Goal: Task Accomplishment & Management: Use online tool/utility

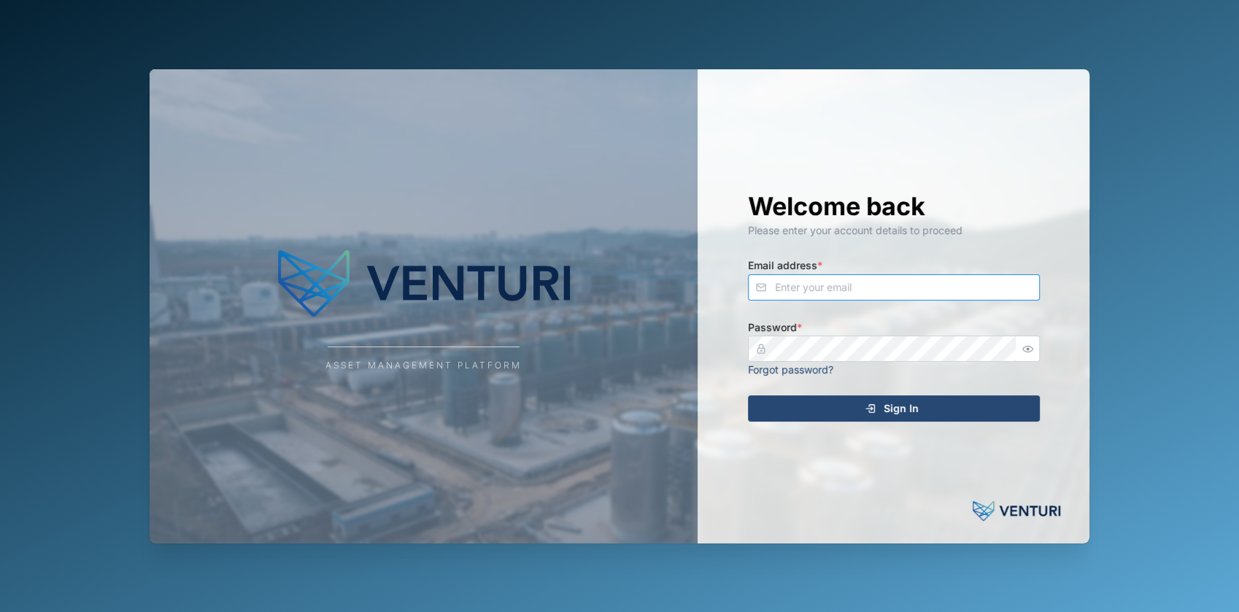
type input "[PERSON_NAME][EMAIL_ADDRESS][DOMAIN_NAME]"
click at [838, 418] on div "Sign In" at bounding box center [891, 408] width 269 height 25
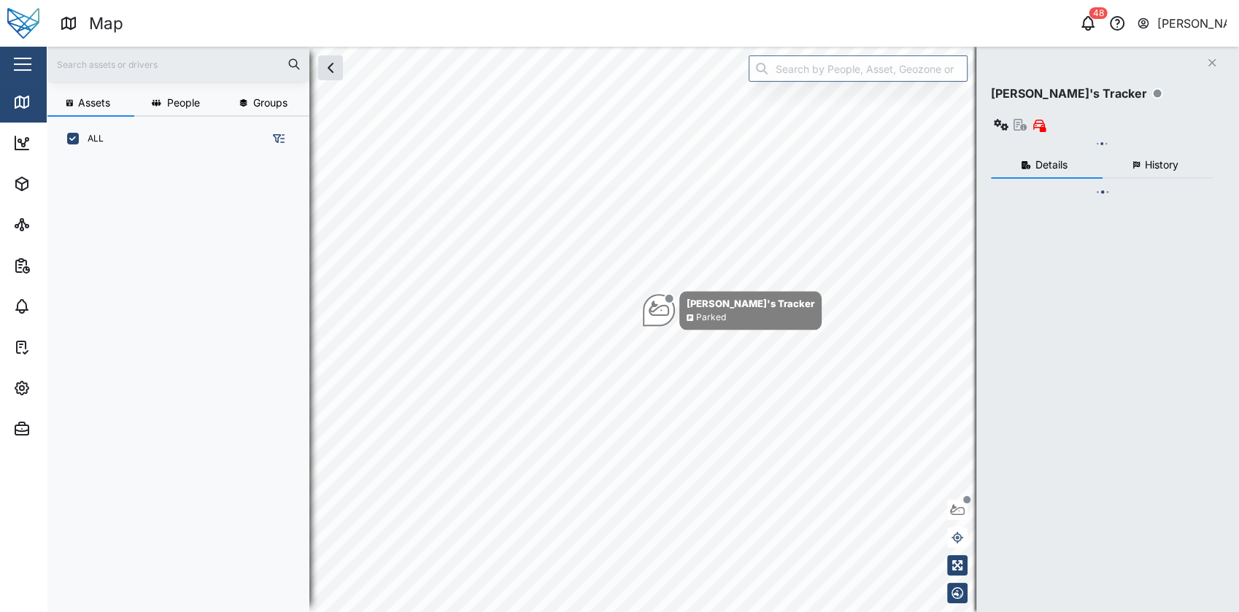
click at [12, 57] on button "button" at bounding box center [22, 64] width 25 height 25
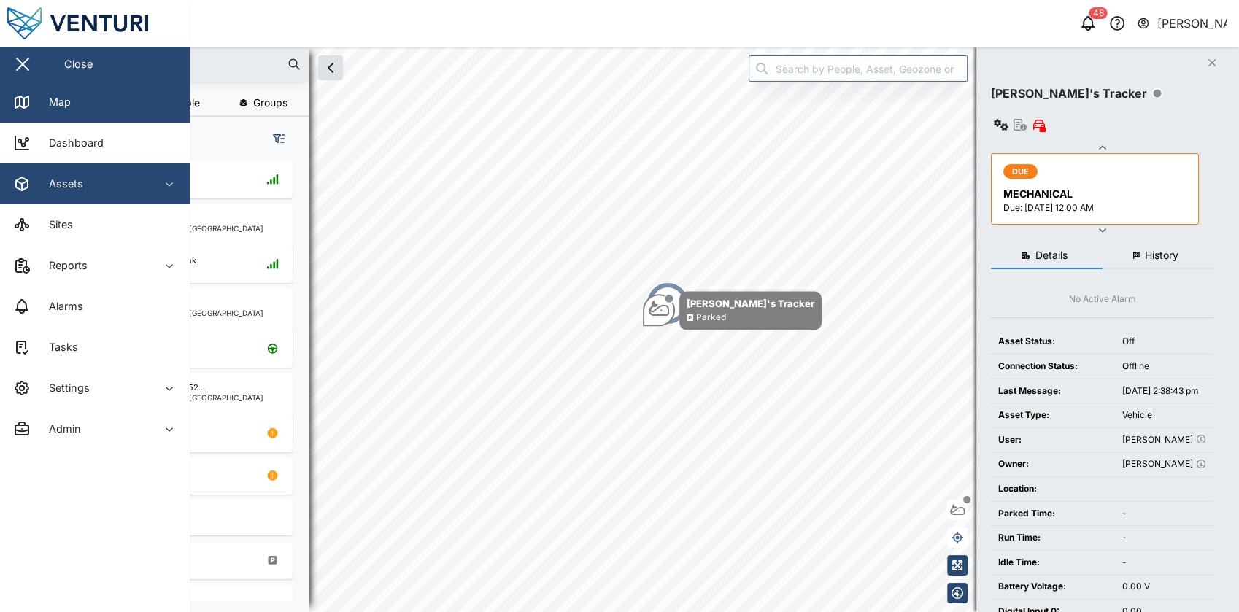
click at [115, 192] on div "Assets" at bounding box center [79, 184] width 133 height 18
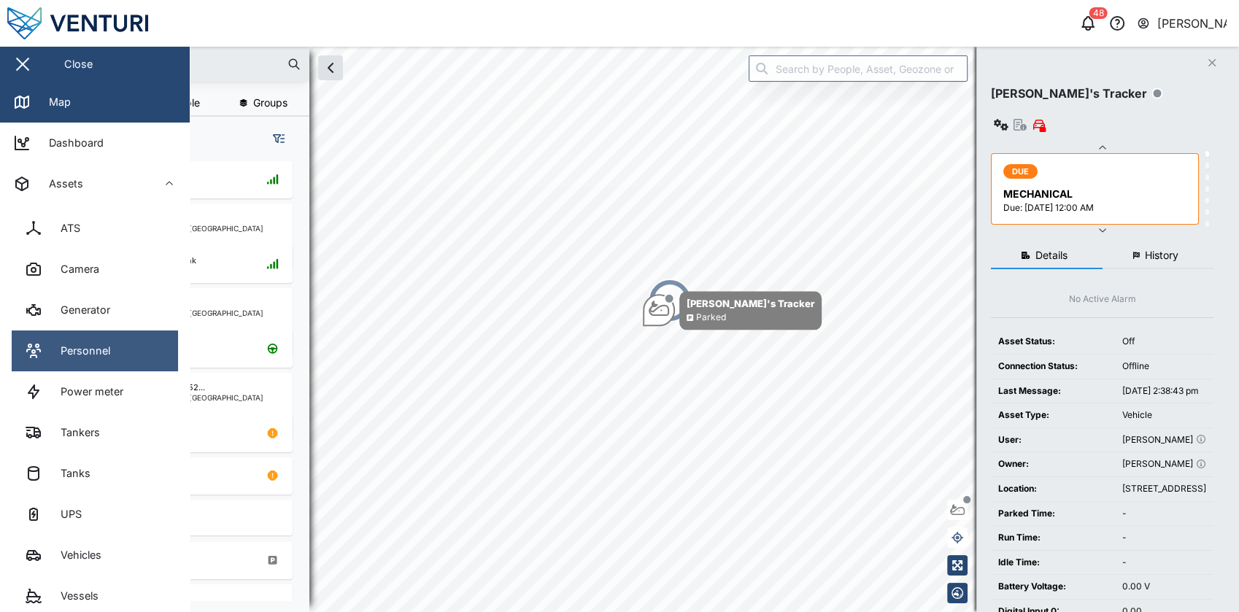
scroll to position [158, 0]
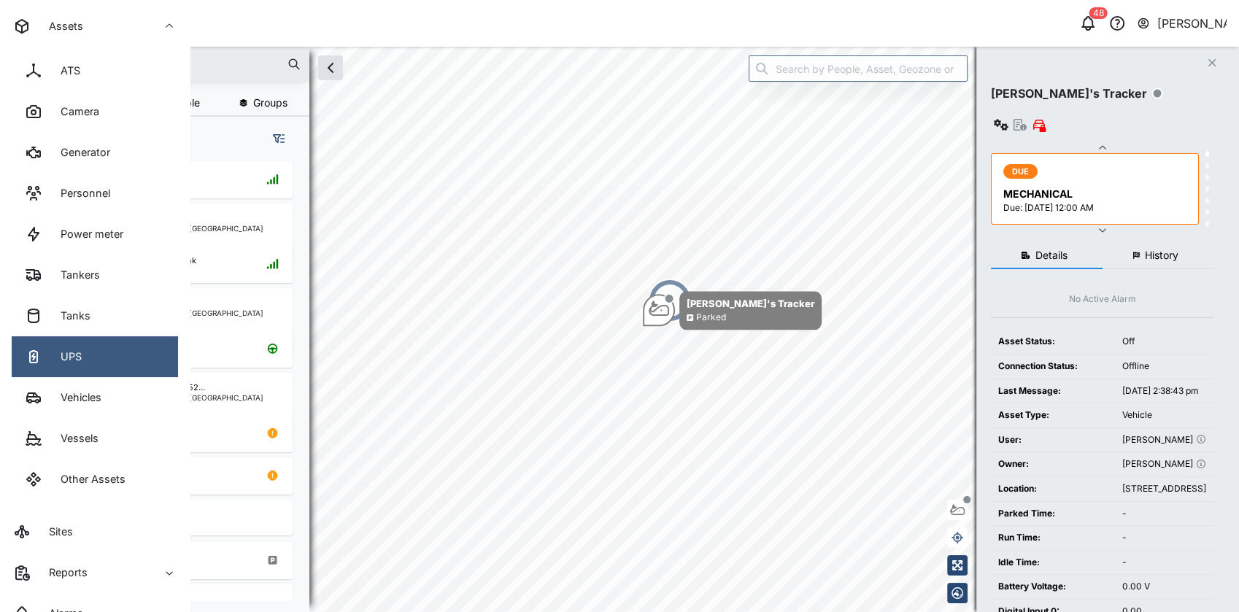
click at [110, 350] on link "UPS" at bounding box center [95, 356] width 166 height 41
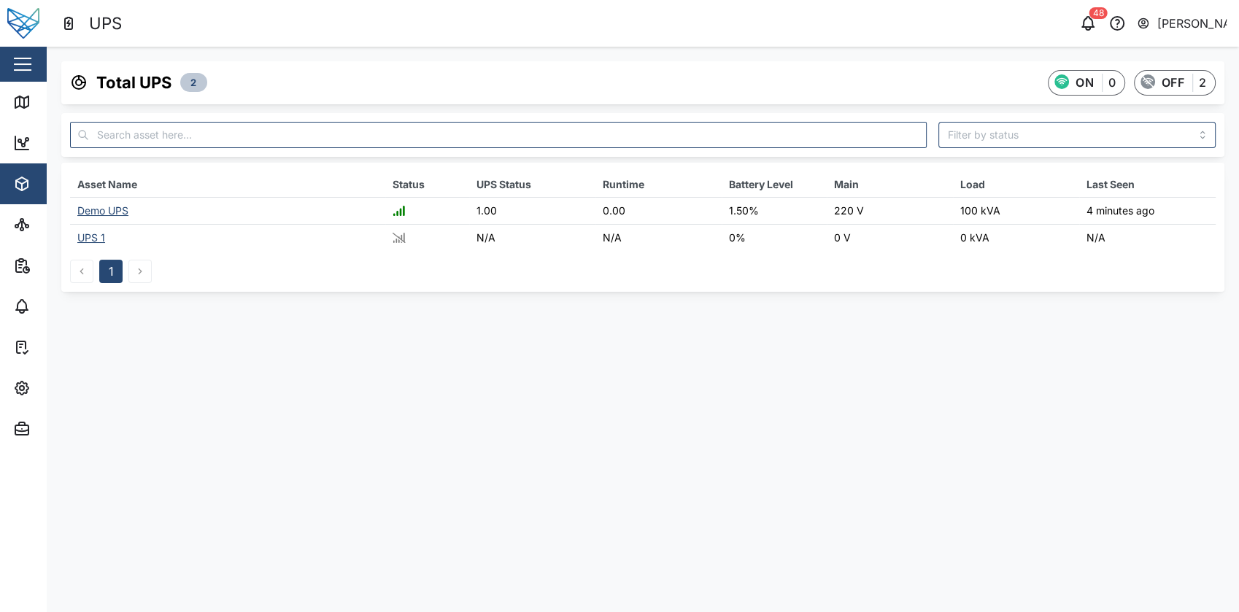
click at [105, 208] on div "Demo UPS" at bounding box center [102, 210] width 51 height 12
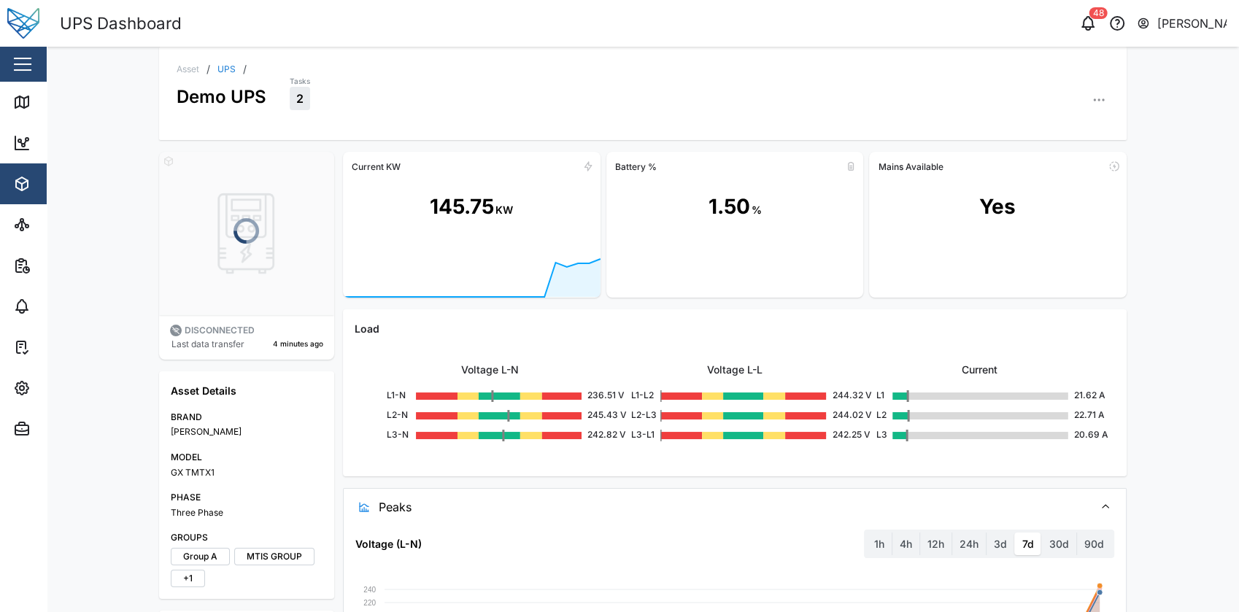
click at [790, 467] on div "Load Voltage L-N L1-N 236.51 V L2-N 245.43 V L3-N 242.82 V Voltage L-L L1-L2 24…" at bounding box center [735, 392] width 784 height 167
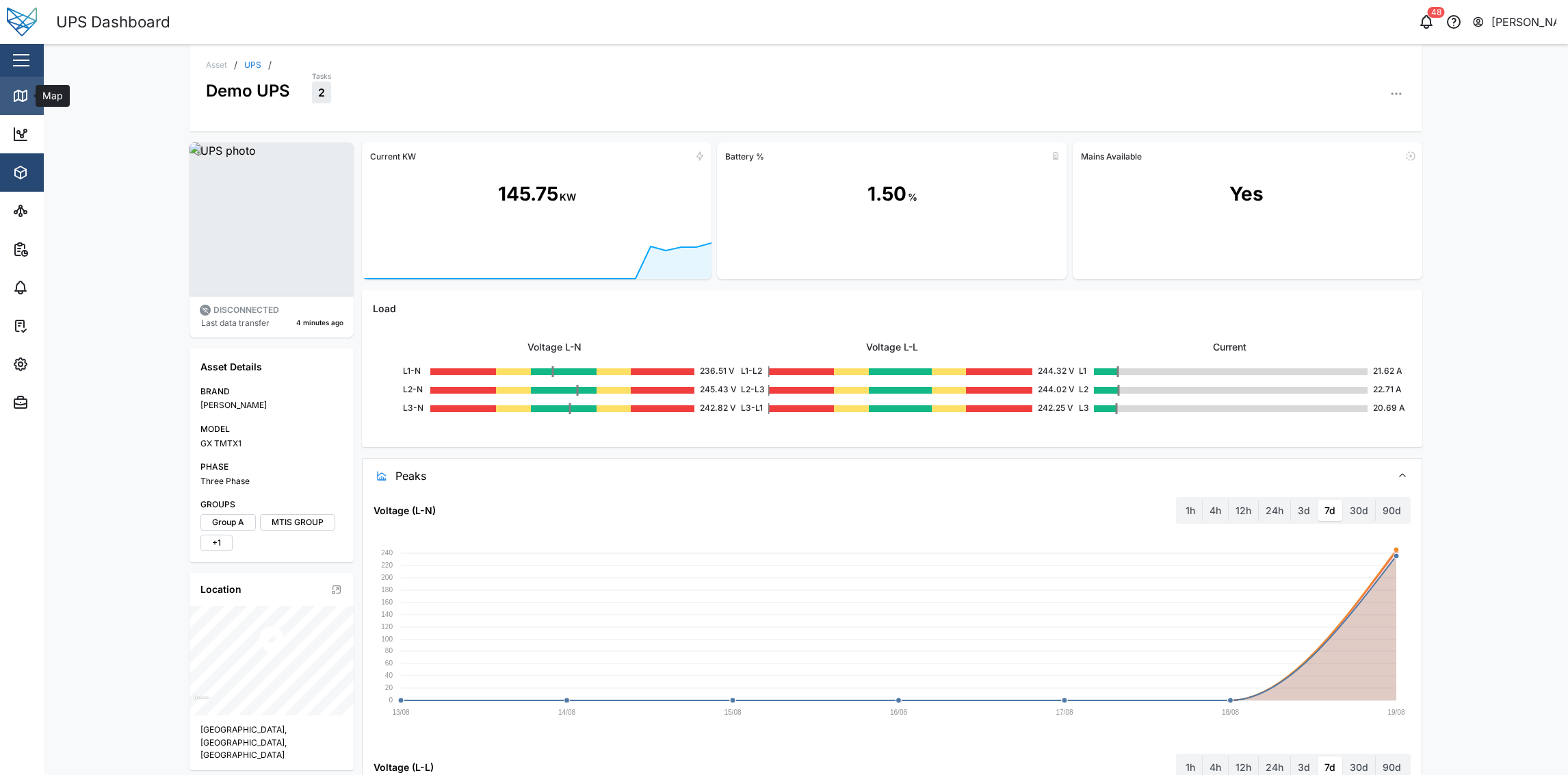
click at [17, 77] on link "Map" at bounding box center [89, 96] width 178 height 38
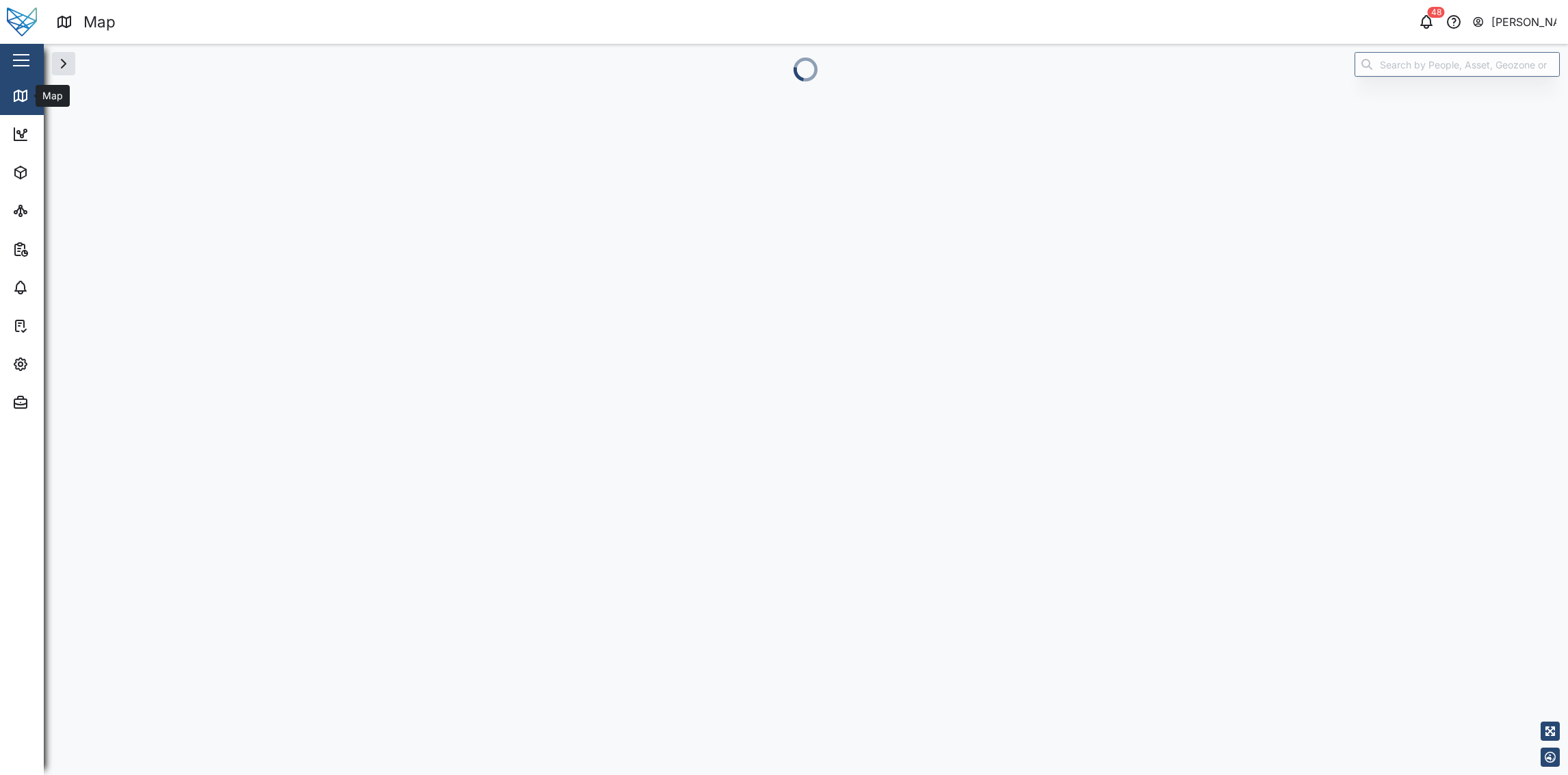
click at [30, 56] on button "button" at bounding box center [21, 60] width 23 height 23
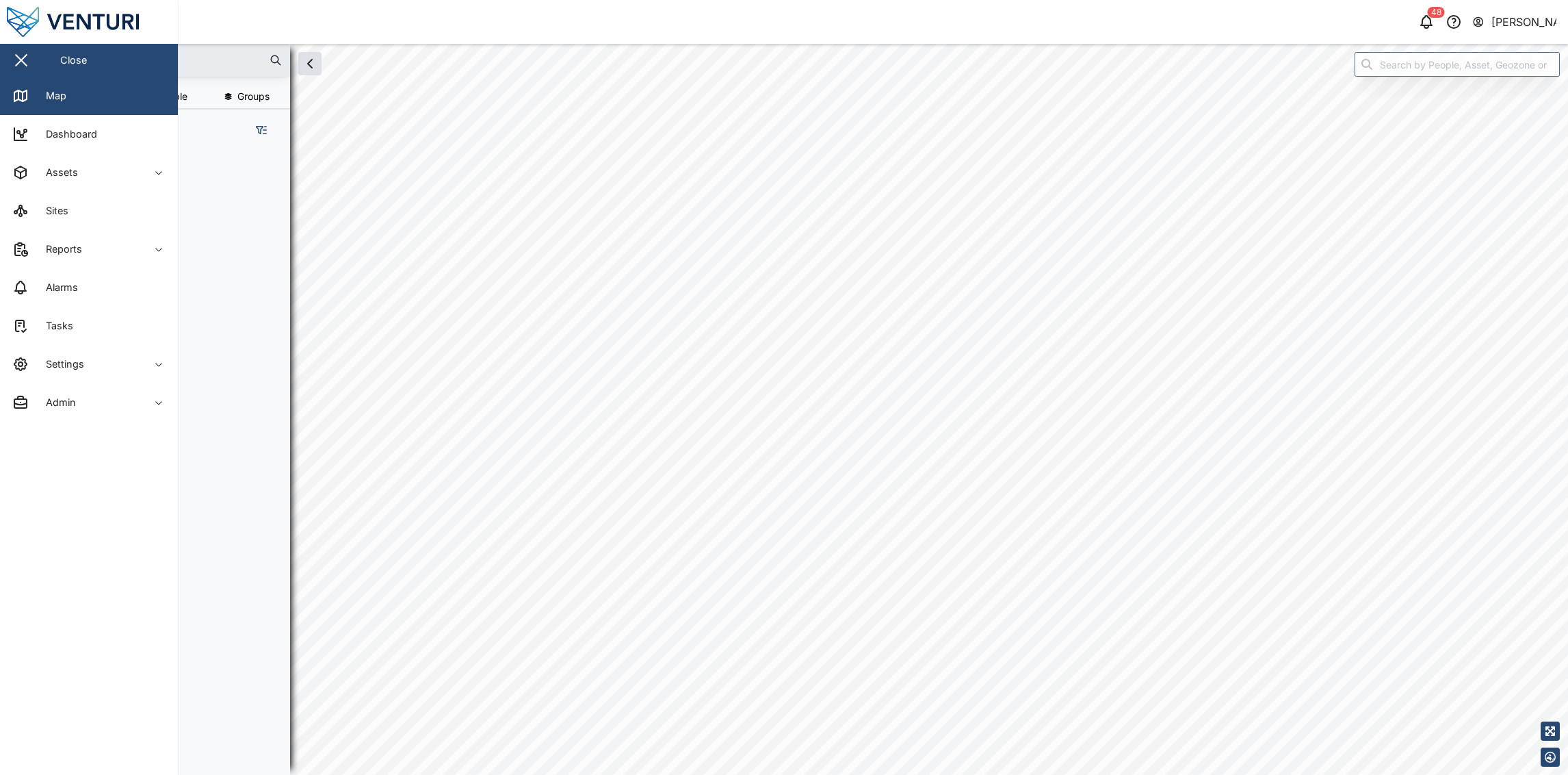
scroll to position [602, 209]
click at [26, 93] on icon at bounding box center [20, 96] width 12 height 11
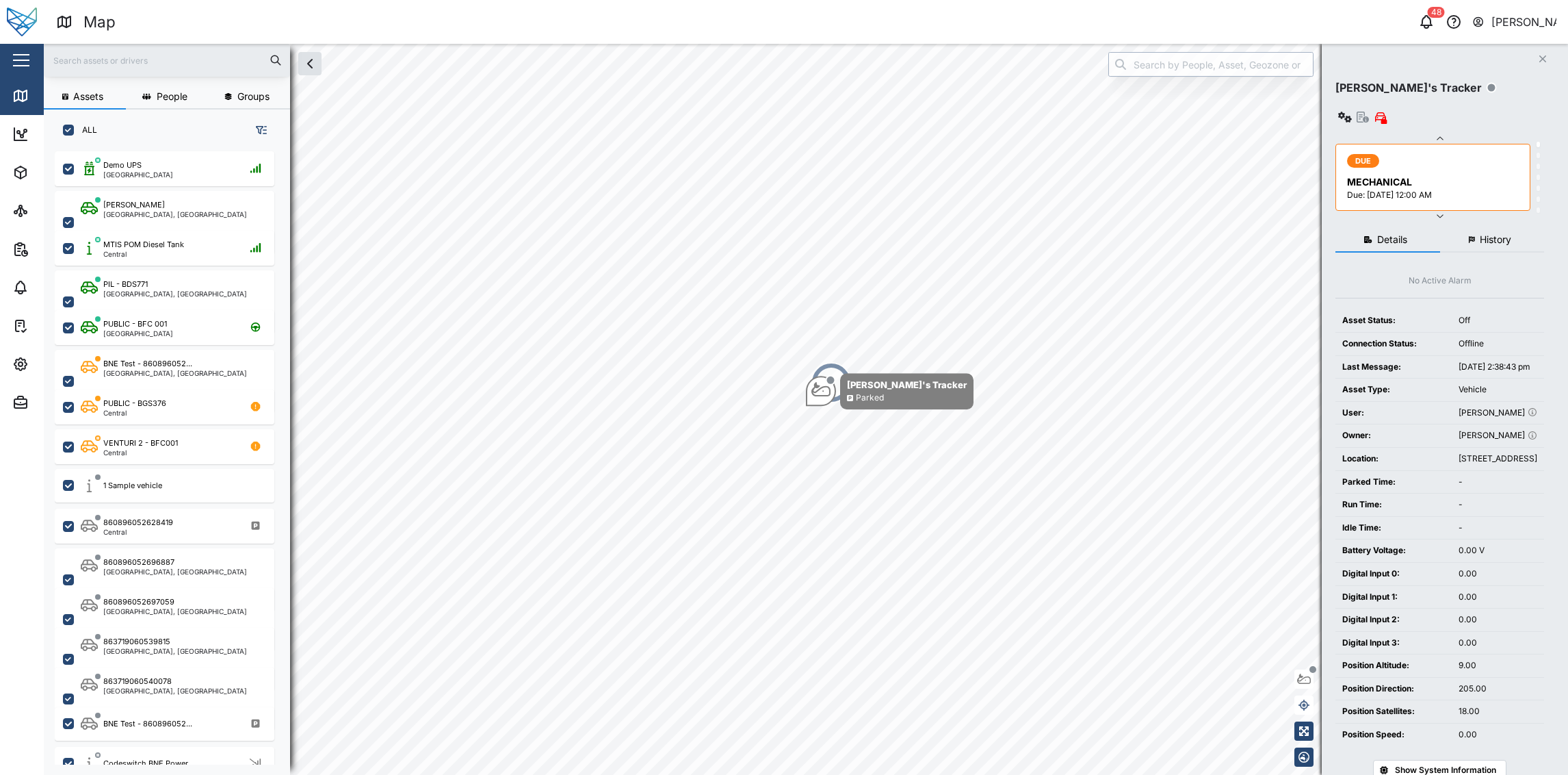
click at [1161, 67] on input "search" at bounding box center [1211, 64] width 205 height 24
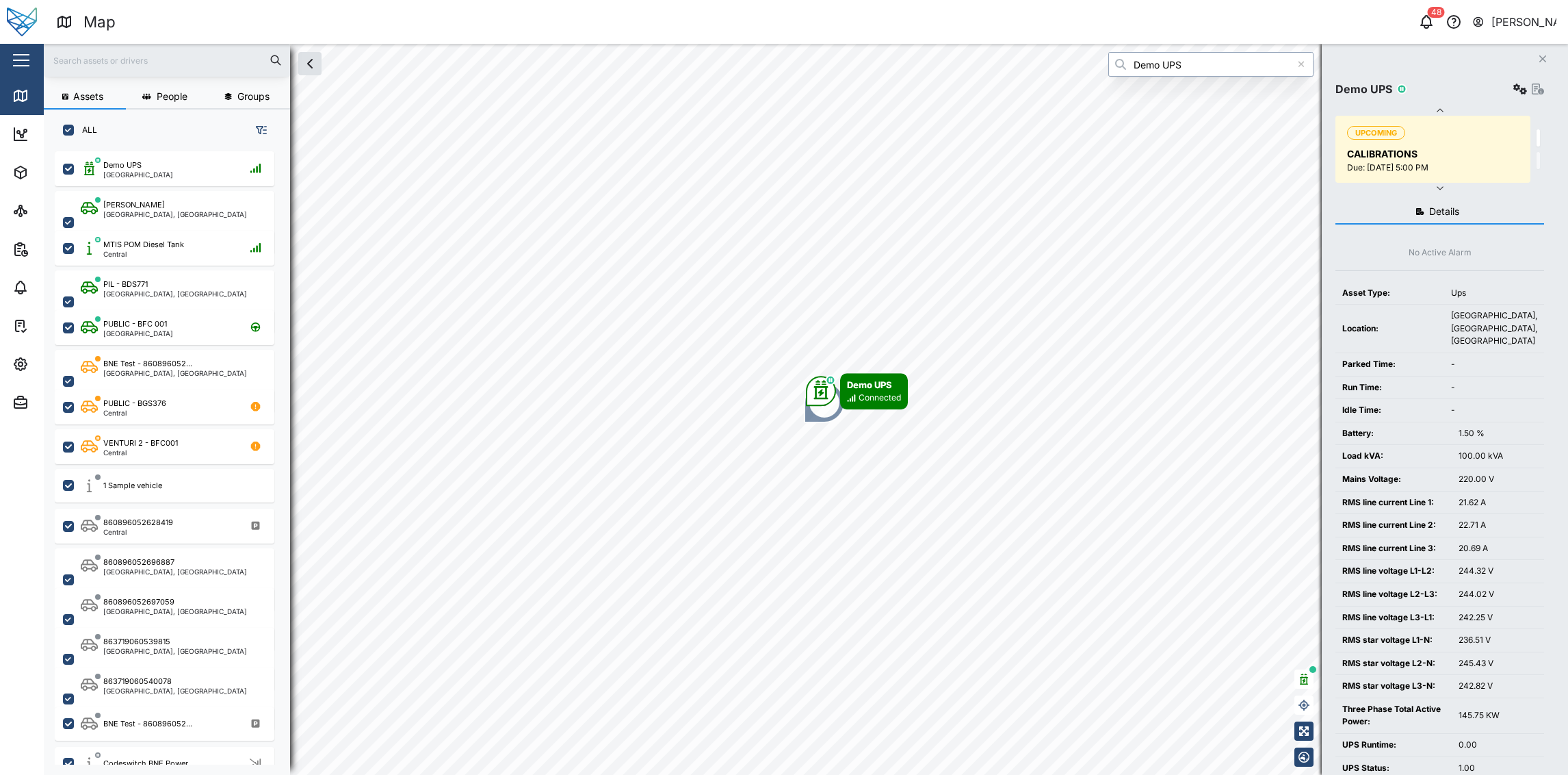
type input "Demo UPS"
click at [598, 26] on div "Map" at bounding box center [431, 23] width 750 height 24
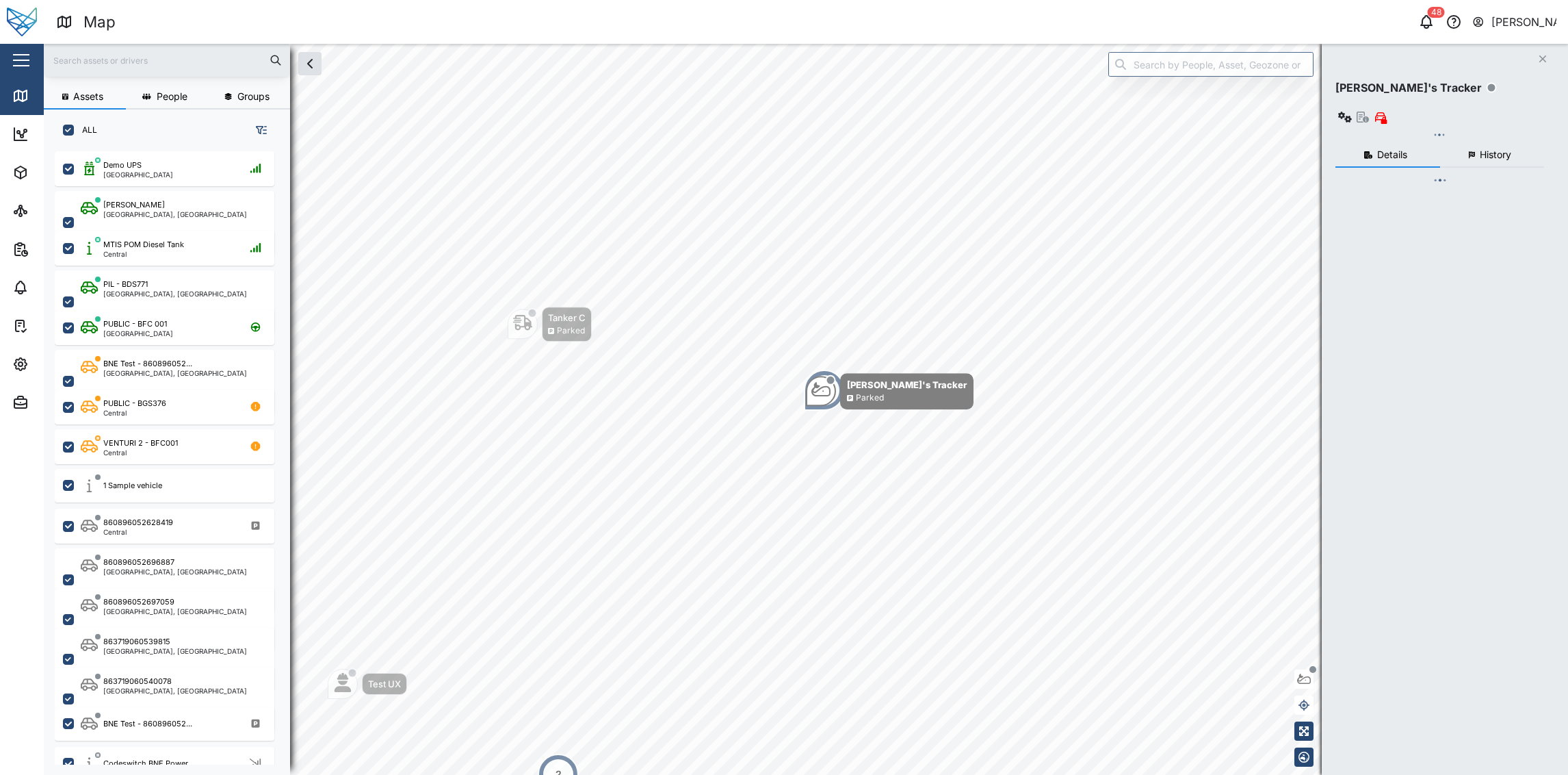
scroll to position [16, 16]
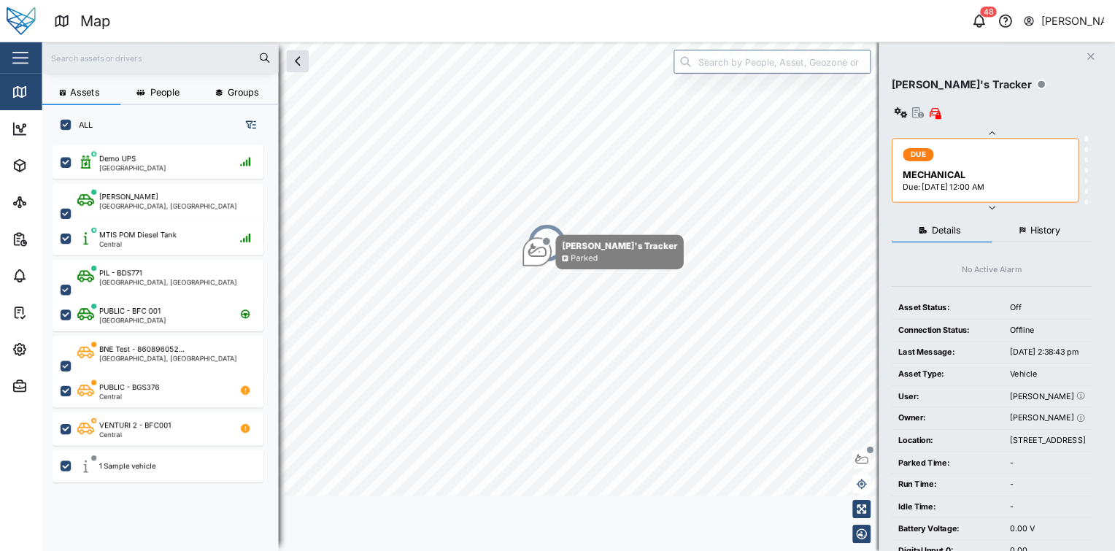
scroll to position [371, 228]
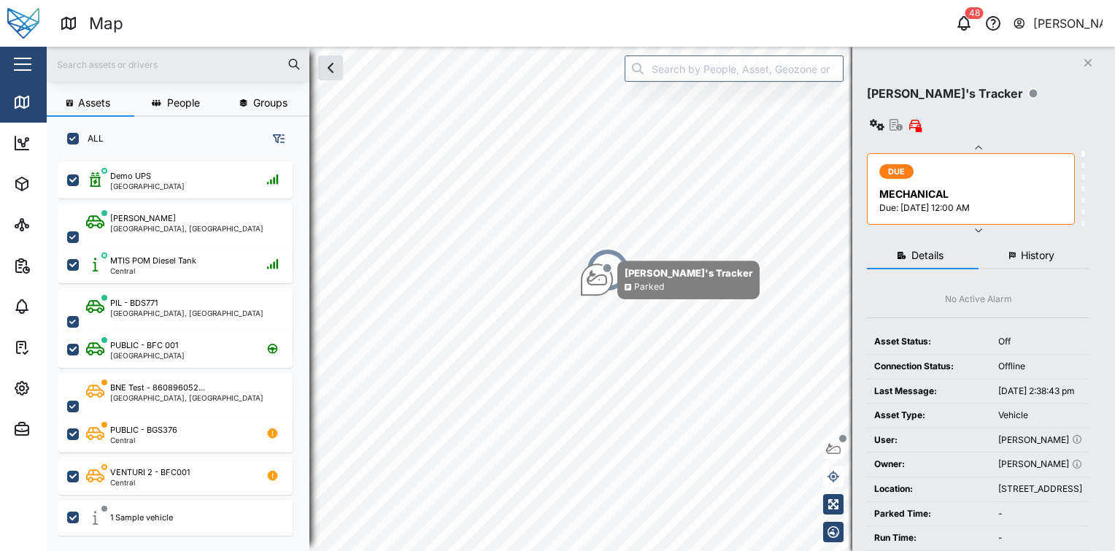
click at [9, 56] on div "Close" at bounding box center [95, 64] width 190 height 35
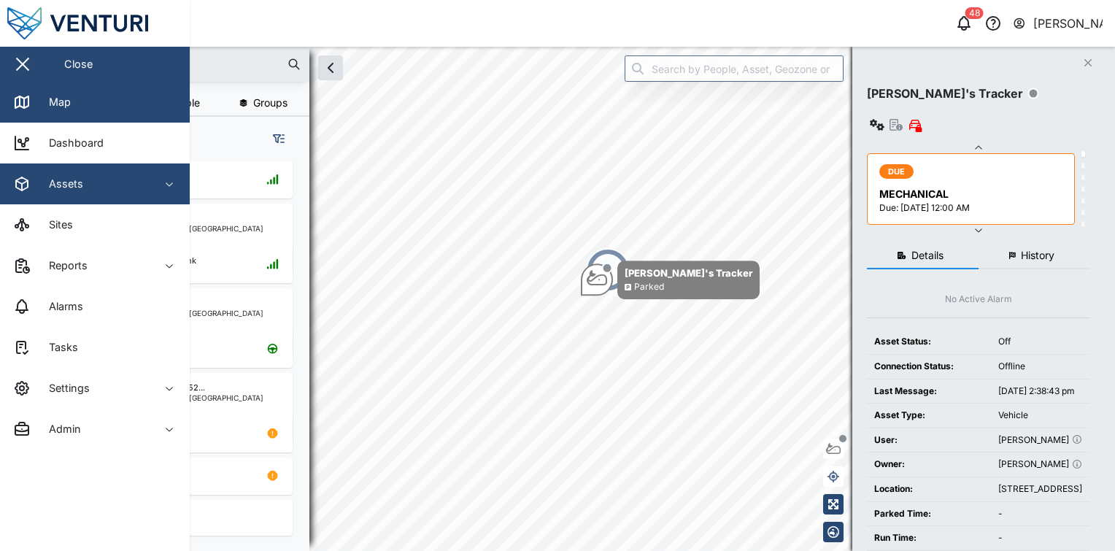
click at [129, 190] on div "Assets" at bounding box center [79, 184] width 133 height 18
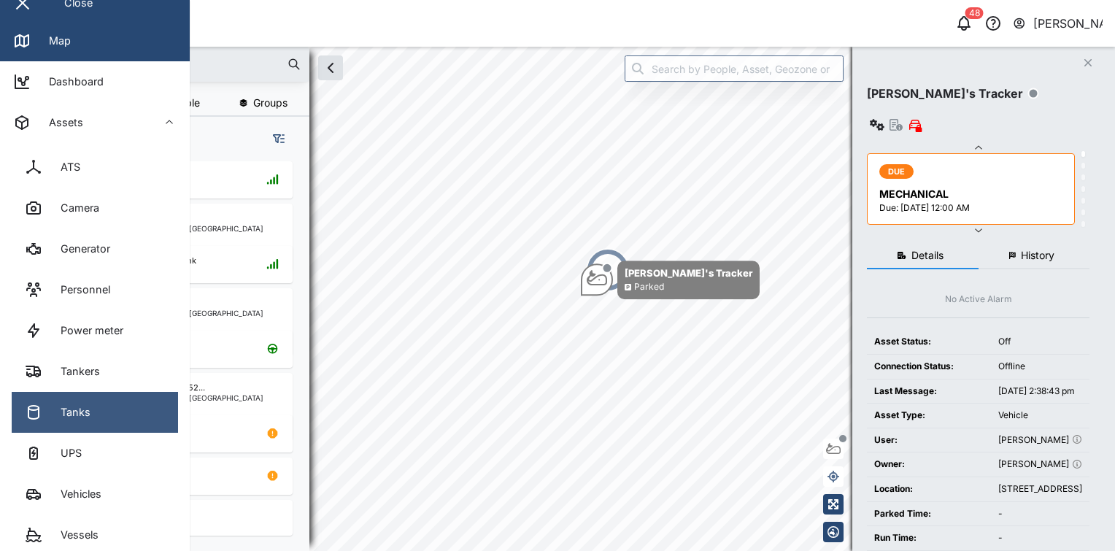
scroll to position [123, 0]
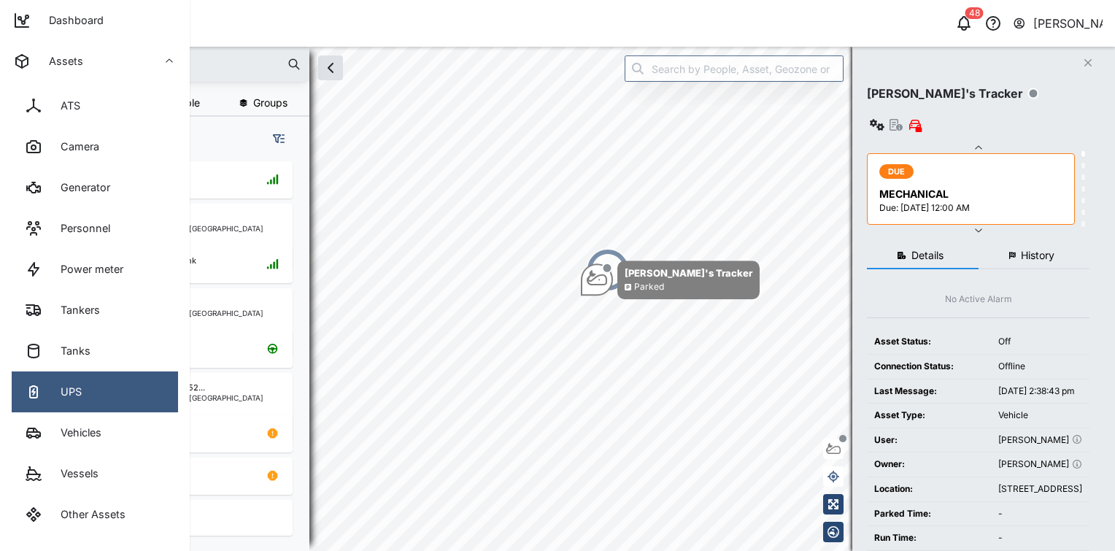
click at [116, 396] on link "UPS" at bounding box center [95, 391] width 166 height 41
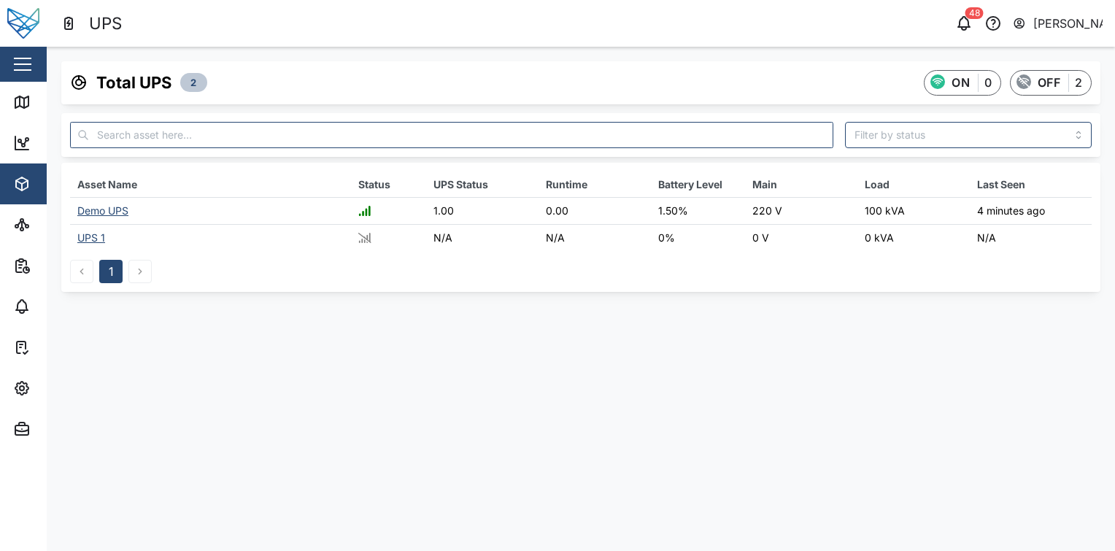
click at [119, 209] on div "Demo UPS" at bounding box center [102, 210] width 51 height 12
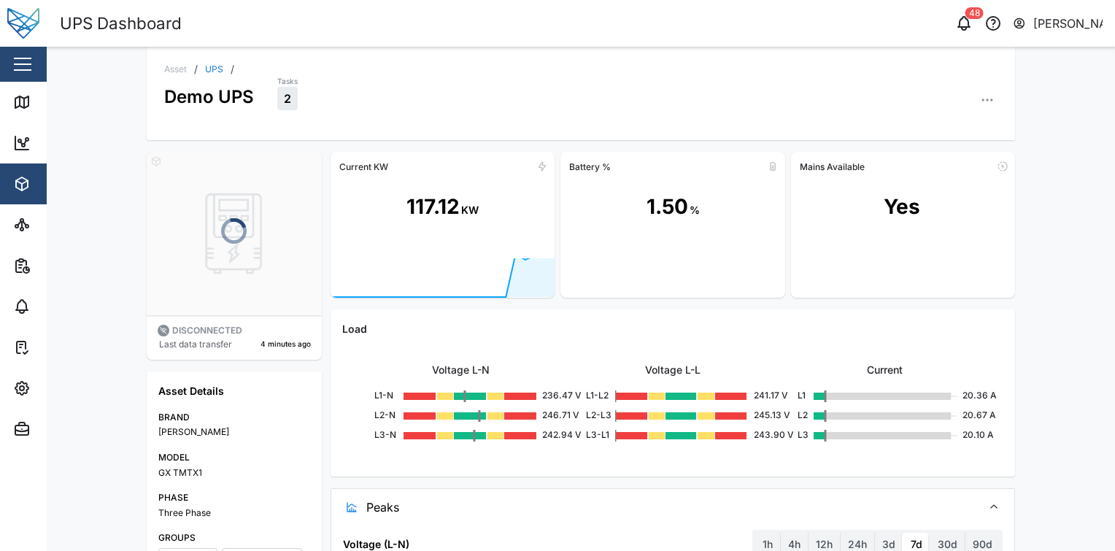
click at [331, 158] on div "Current KW" at bounding box center [443, 166] width 224 height 23
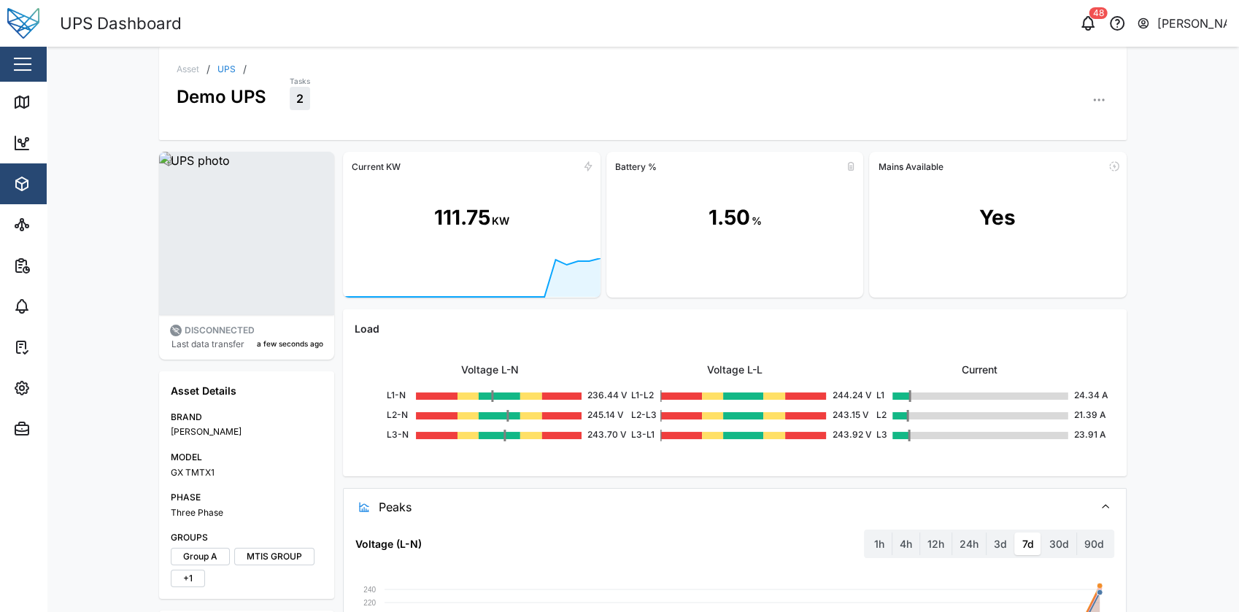
click at [592, 344] on div "Voltage L-N L1-N 236.44 V L2-N 245.14 V L3-N 243.70 V Voltage L-L L1-L2 244.24 …" at bounding box center [735, 401] width 760 height 128
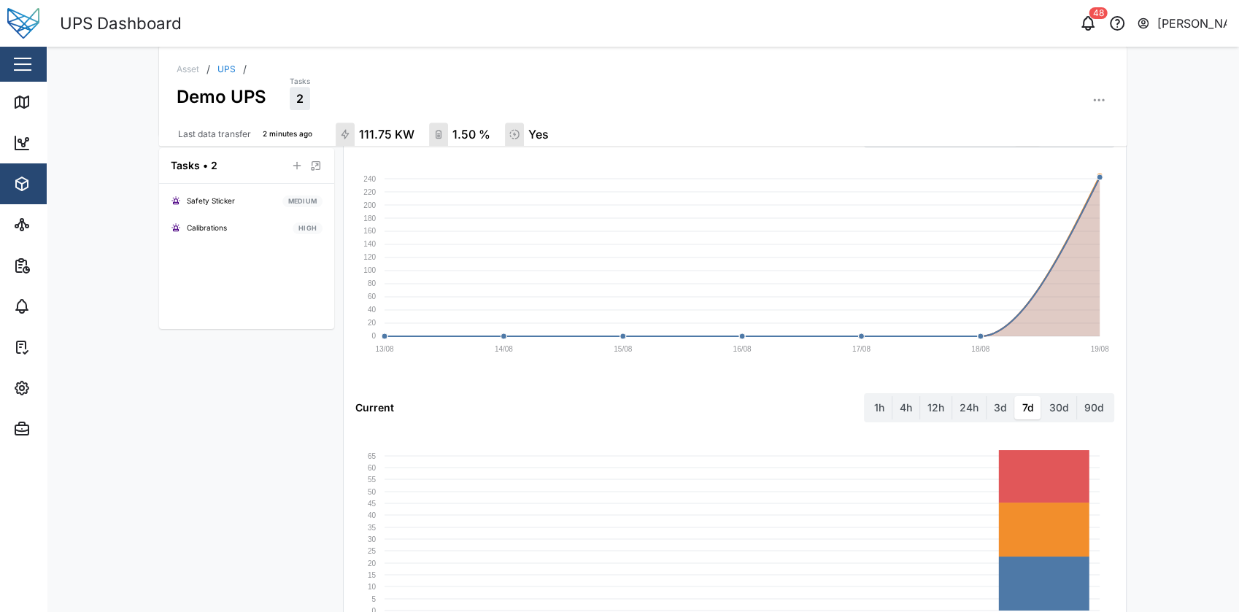
scroll to position [749, 0]
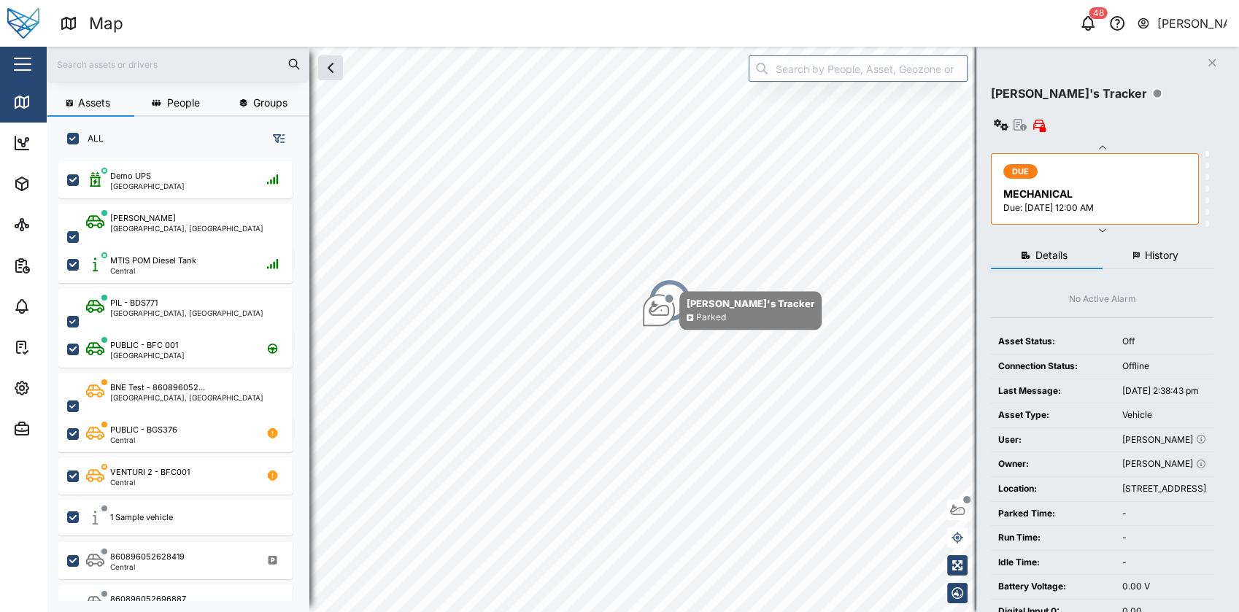
click at [16, 61] on button "button" at bounding box center [22, 64] width 25 height 25
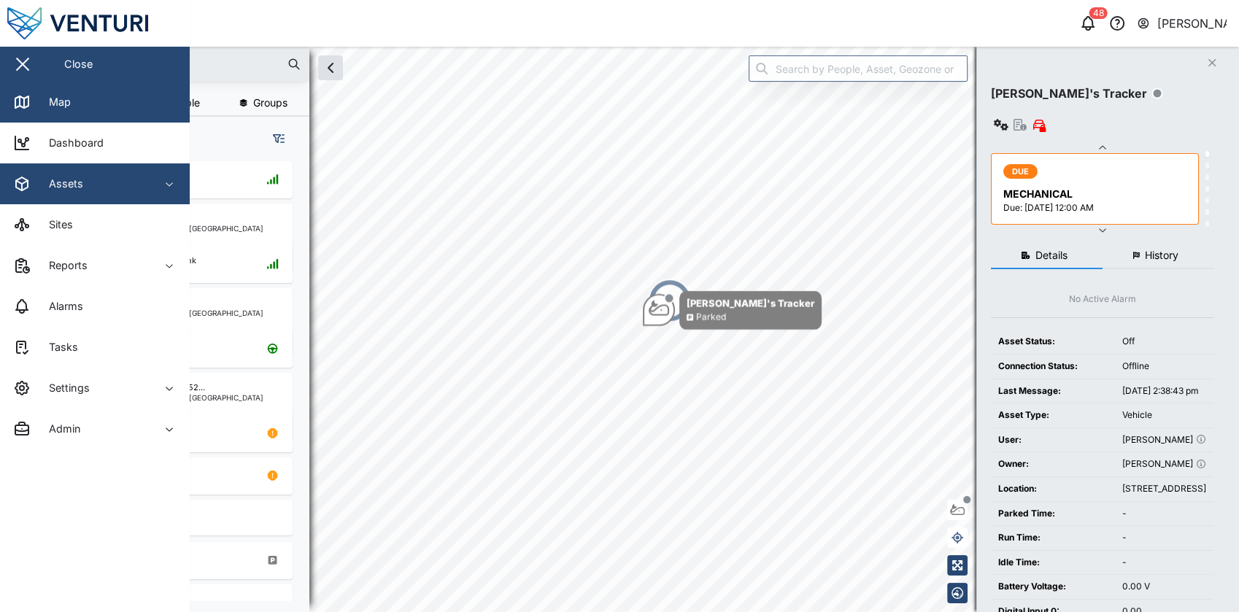
click at [99, 185] on div "Assets" at bounding box center [79, 184] width 133 height 18
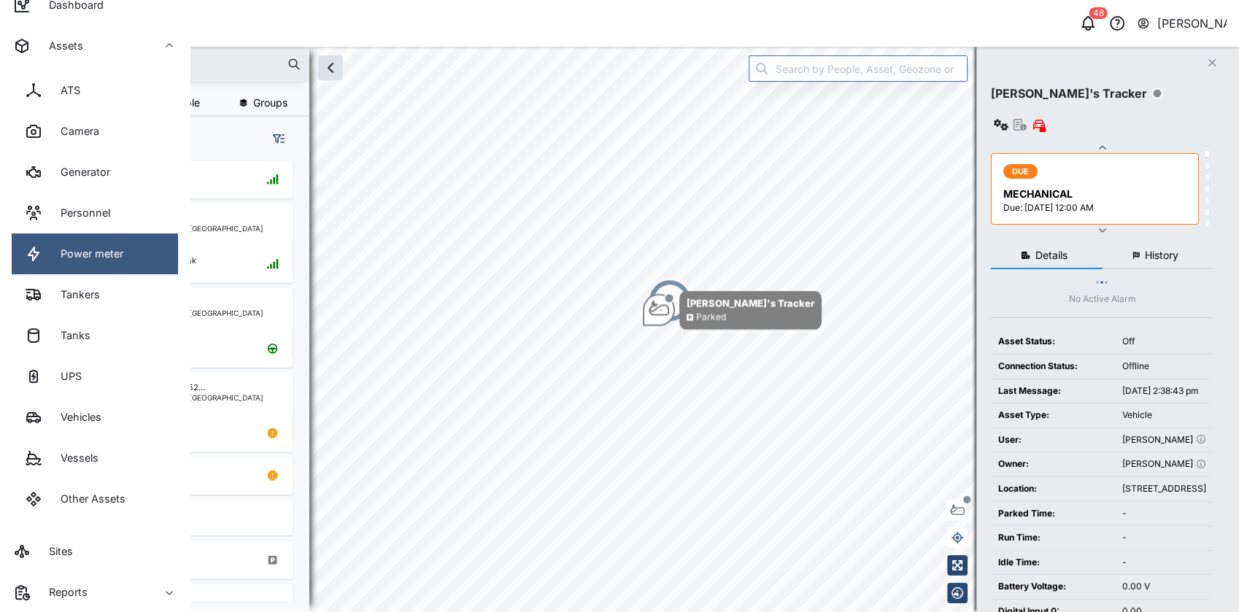
scroll to position [139, 0]
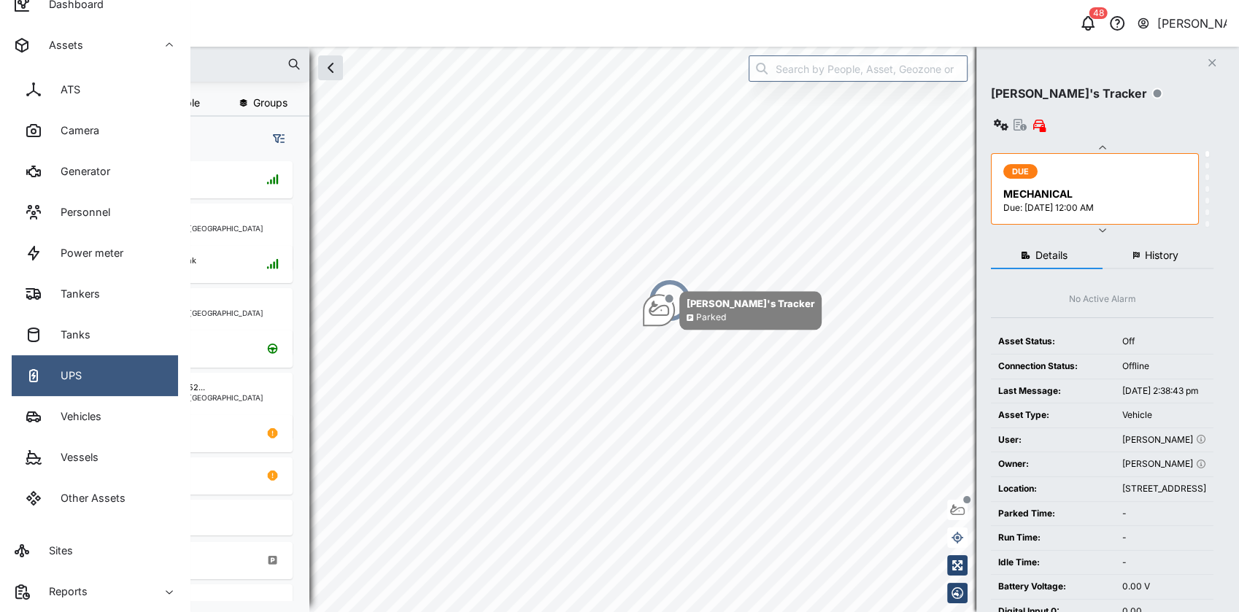
click at [122, 360] on link "UPS" at bounding box center [95, 375] width 166 height 41
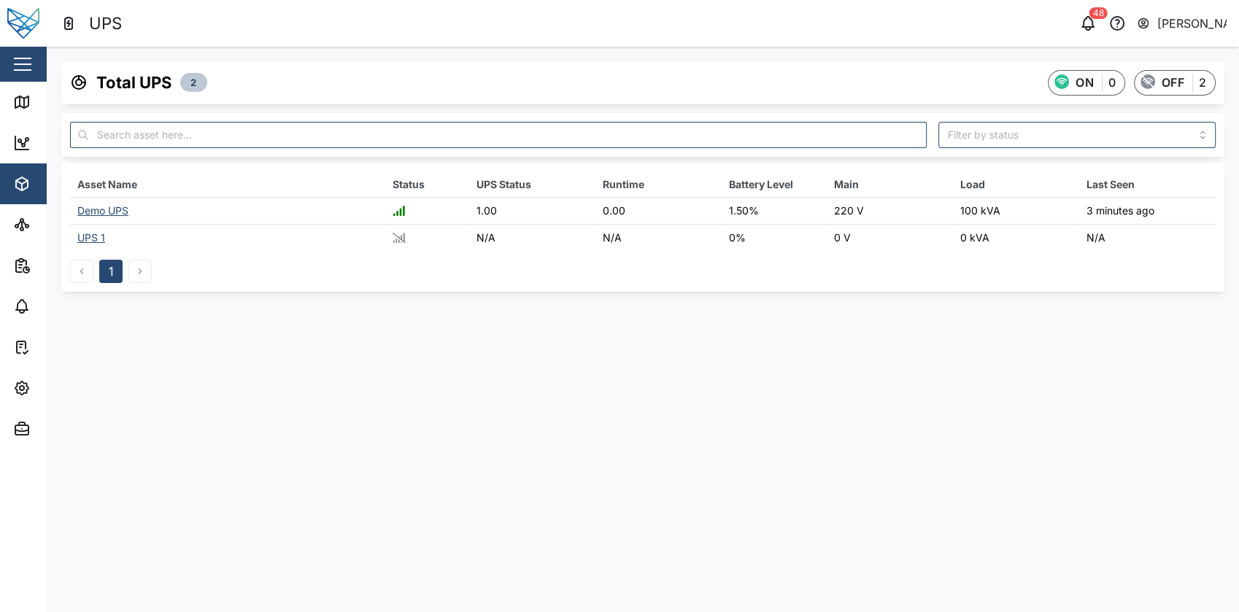
click at [106, 208] on div "Demo UPS" at bounding box center [102, 210] width 51 height 12
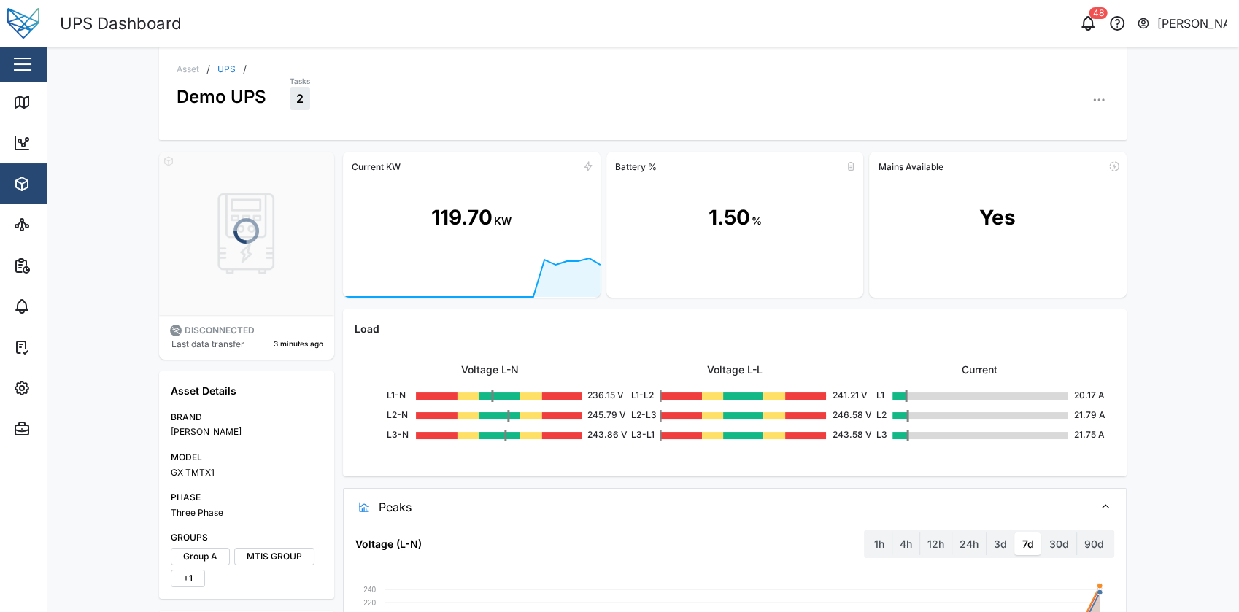
click at [470, 207] on div "119.70" at bounding box center [461, 217] width 61 height 31
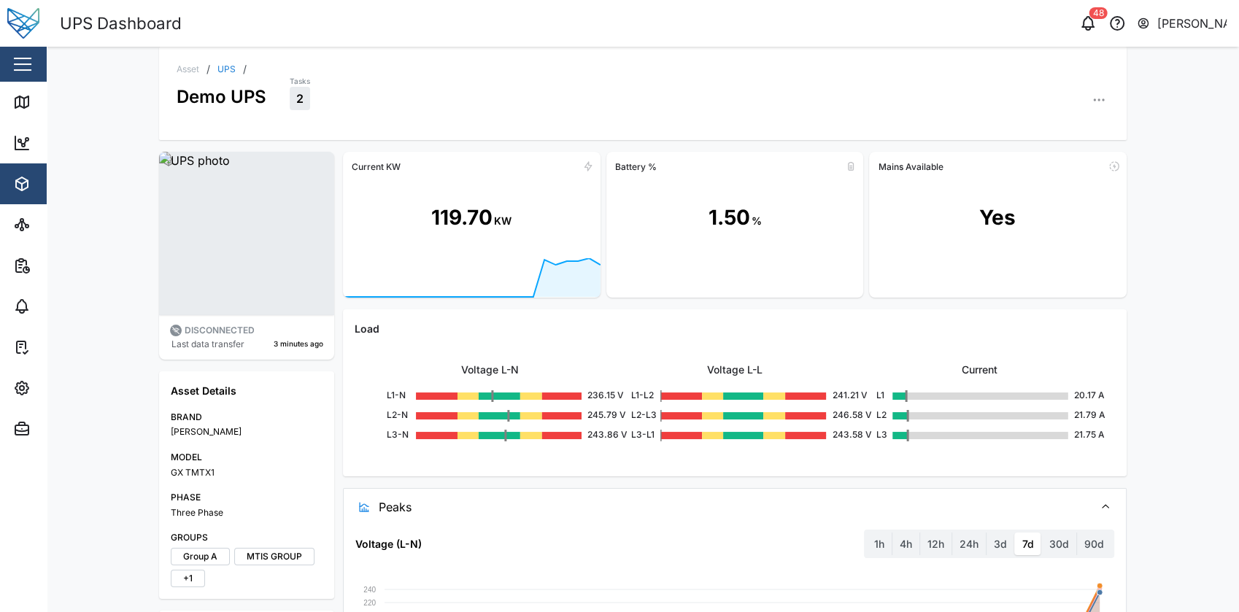
click at [1092, 97] on icon "button" at bounding box center [1099, 100] width 15 height 15
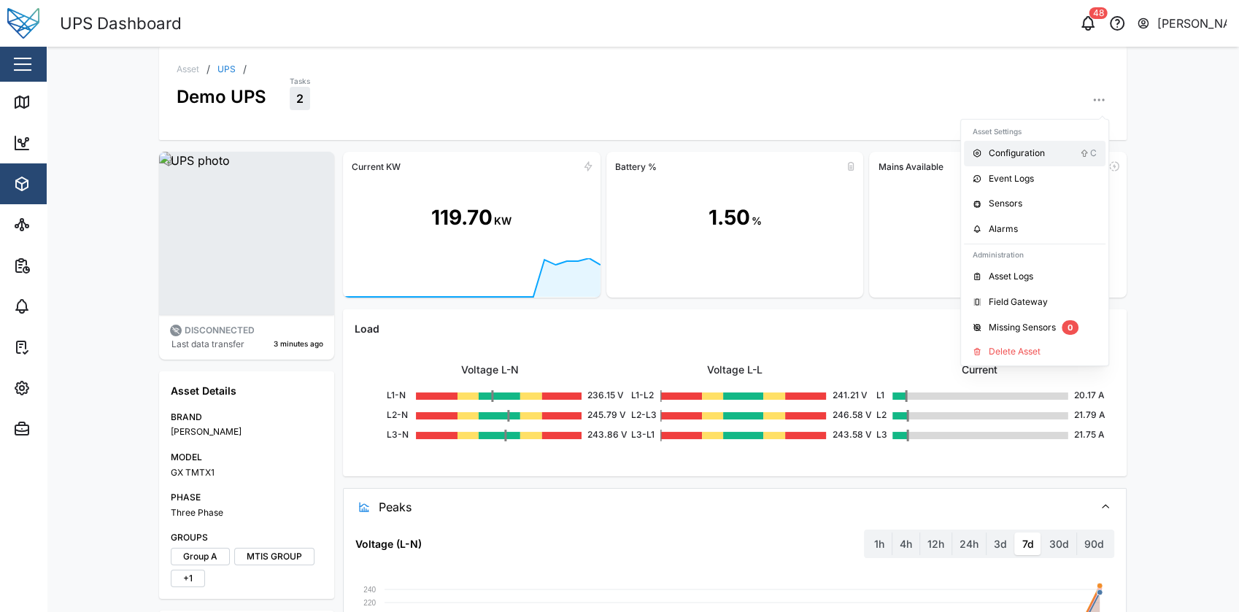
click at [1035, 151] on div "Configuration" at bounding box center [1034, 154] width 91 height 14
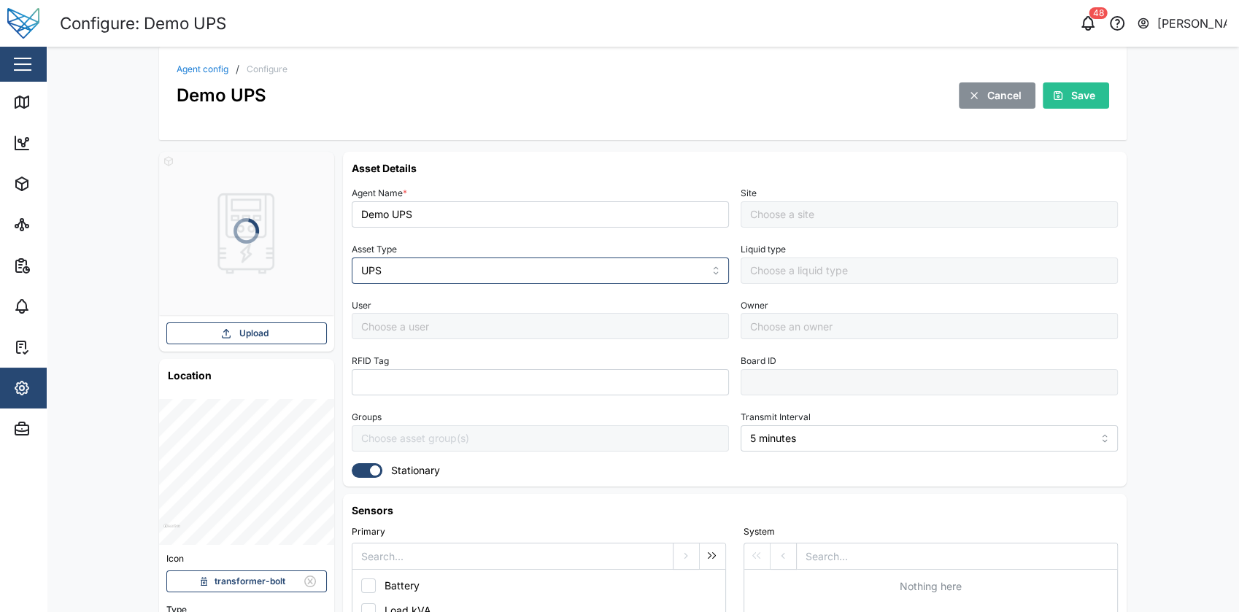
type input "Default Site"
click at [255, 335] on span "Upload" at bounding box center [253, 333] width 29 height 20
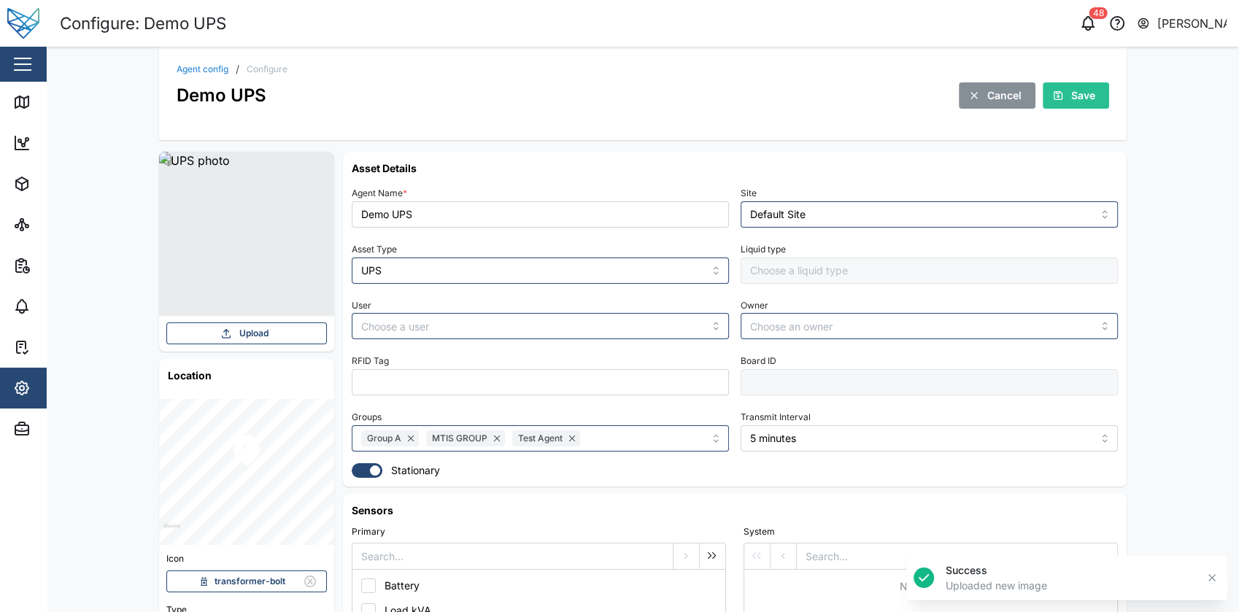
click at [0, 43] on html "Configure: Demo UPS 48 Julius Pamplona Close Map Dashboard Assets ATS Camera Ge…" at bounding box center [619, 306] width 1239 height 612
click at [8, 53] on div "Close" at bounding box center [95, 64] width 190 height 35
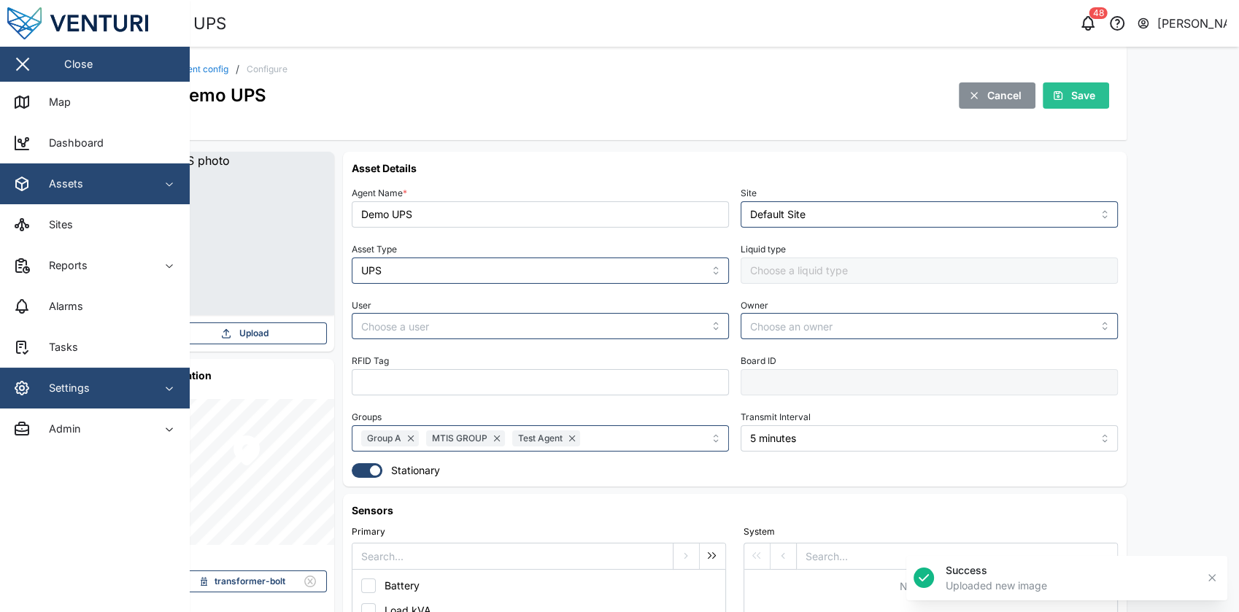
click at [117, 183] on div "Assets" at bounding box center [79, 184] width 133 height 18
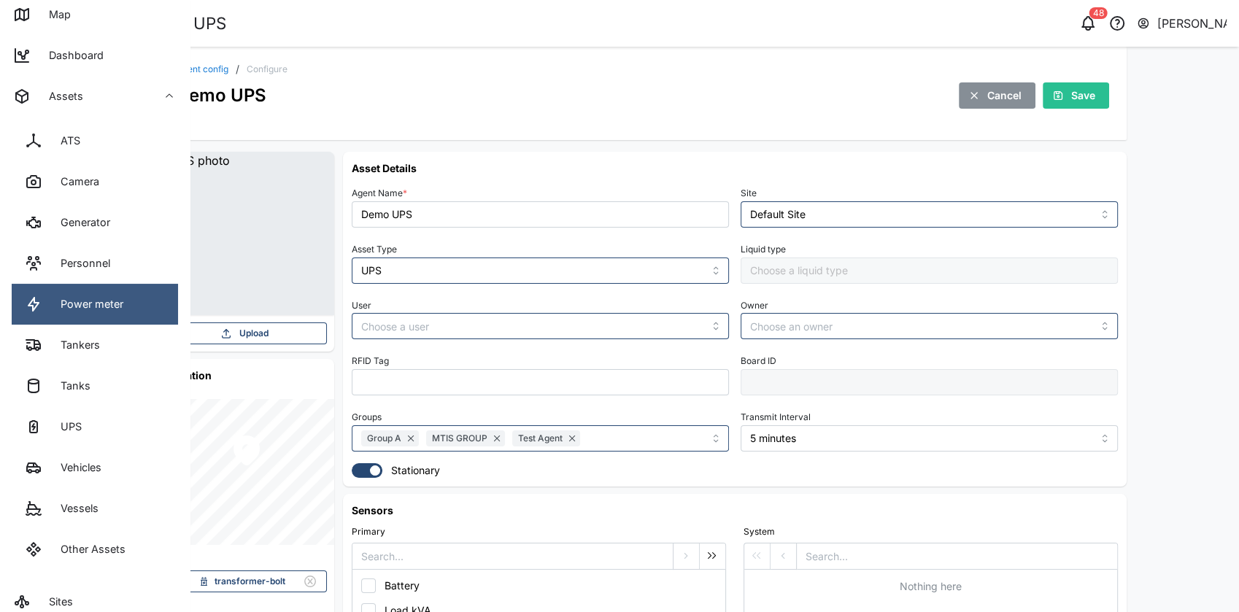
scroll to position [93, 0]
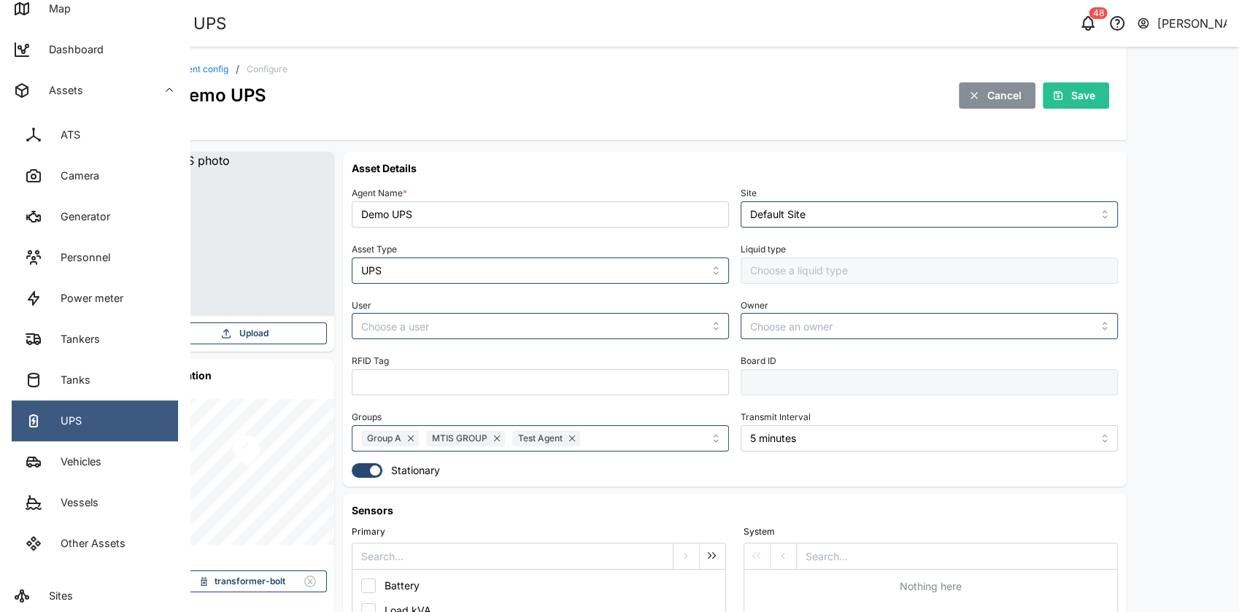
click at [117, 426] on link "UPS" at bounding box center [95, 421] width 166 height 41
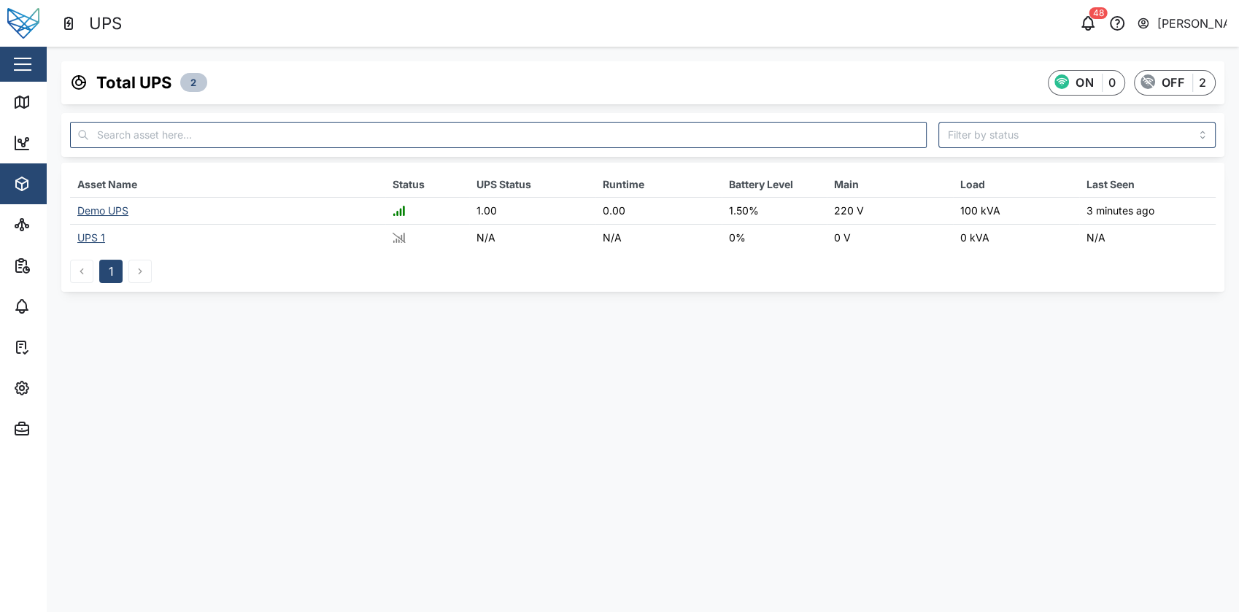
click at [630, 349] on main "Total UPS 2 ON 0 OFF 2 Asset Name Status UPS Status Runtime Battery Level Main …" at bounding box center [643, 330] width 1192 height 566
click at [117, 212] on div "Demo UPS" at bounding box center [102, 210] width 51 height 12
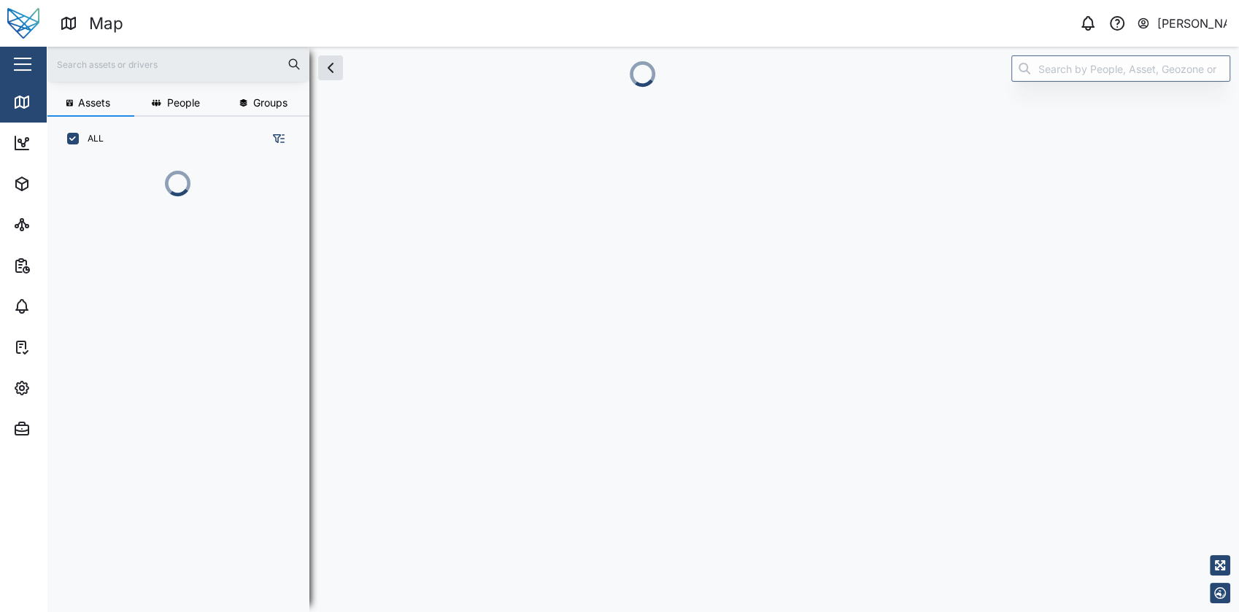
scroll to position [368, 227]
click at [23, 62] on button "button" at bounding box center [22, 64] width 25 height 25
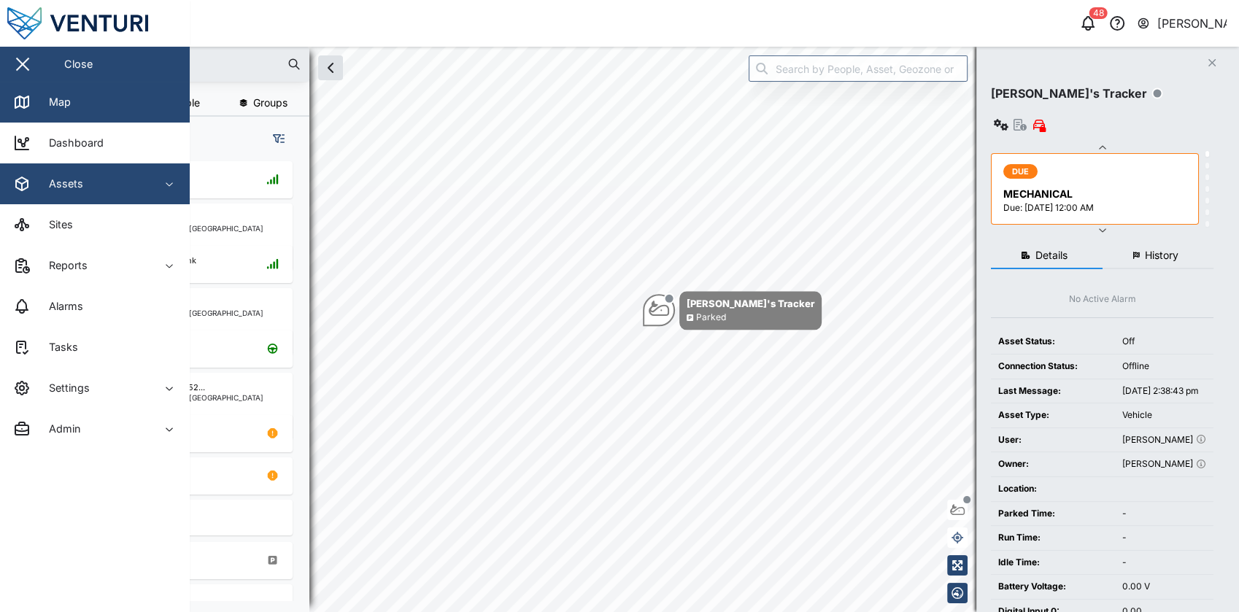
click at [112, 199] on span "Assets" at bounding box center [79, 183] width 133 height 41
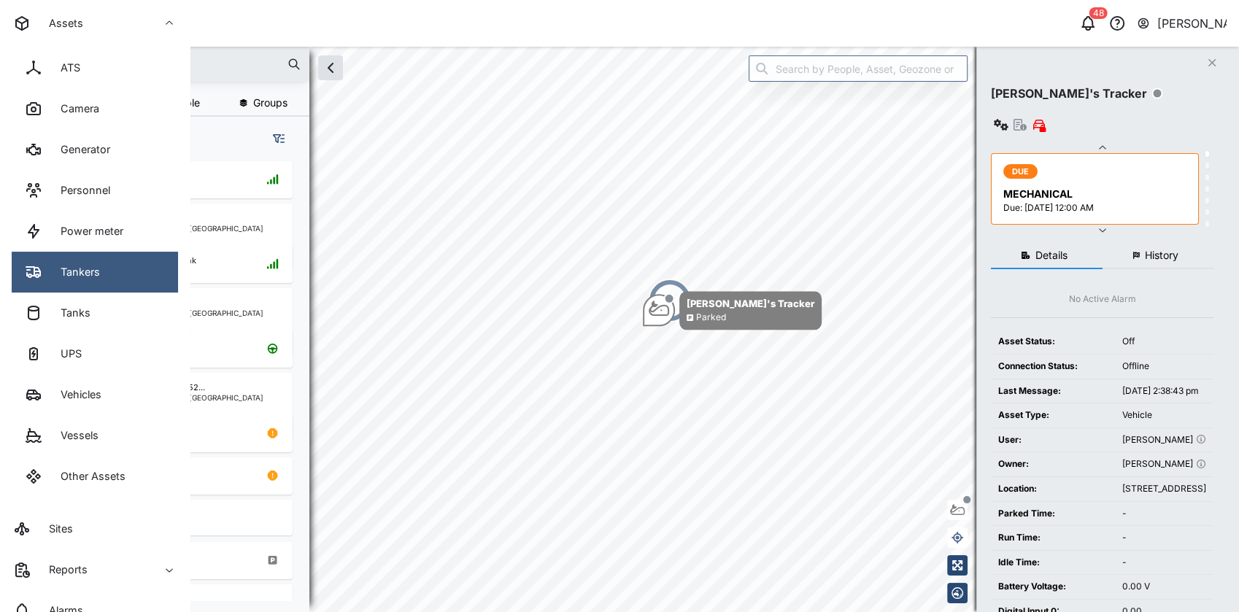
scroll to position [162, 0]
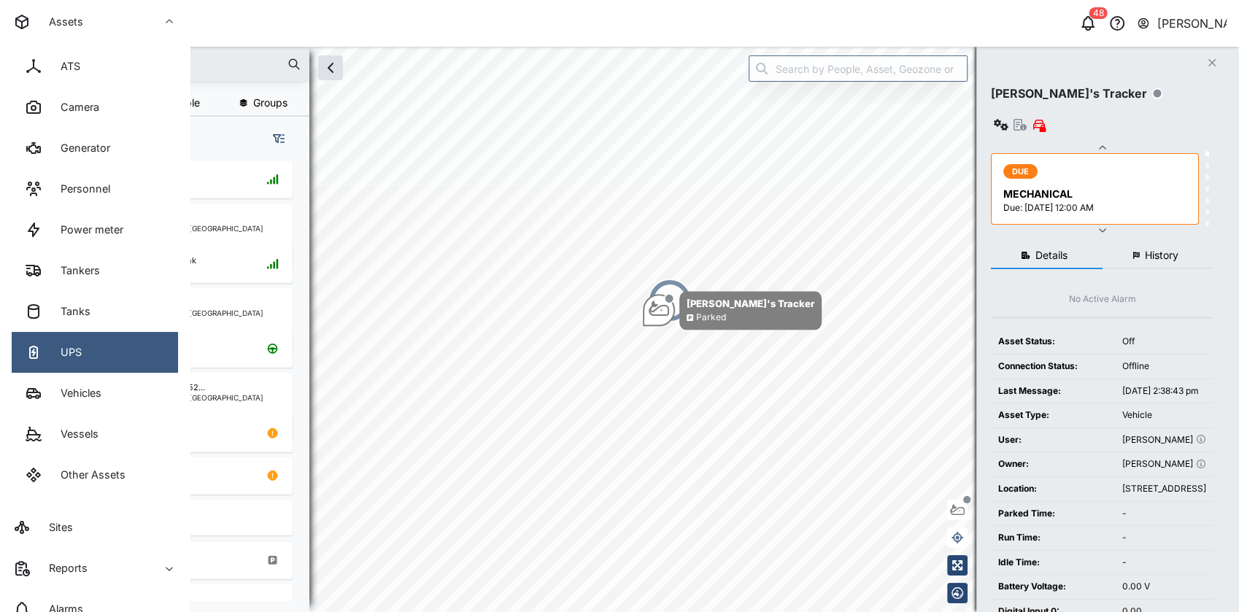
click at [90, 347] on link "UPS" at bounding box center [95, 352] width 166 height 41
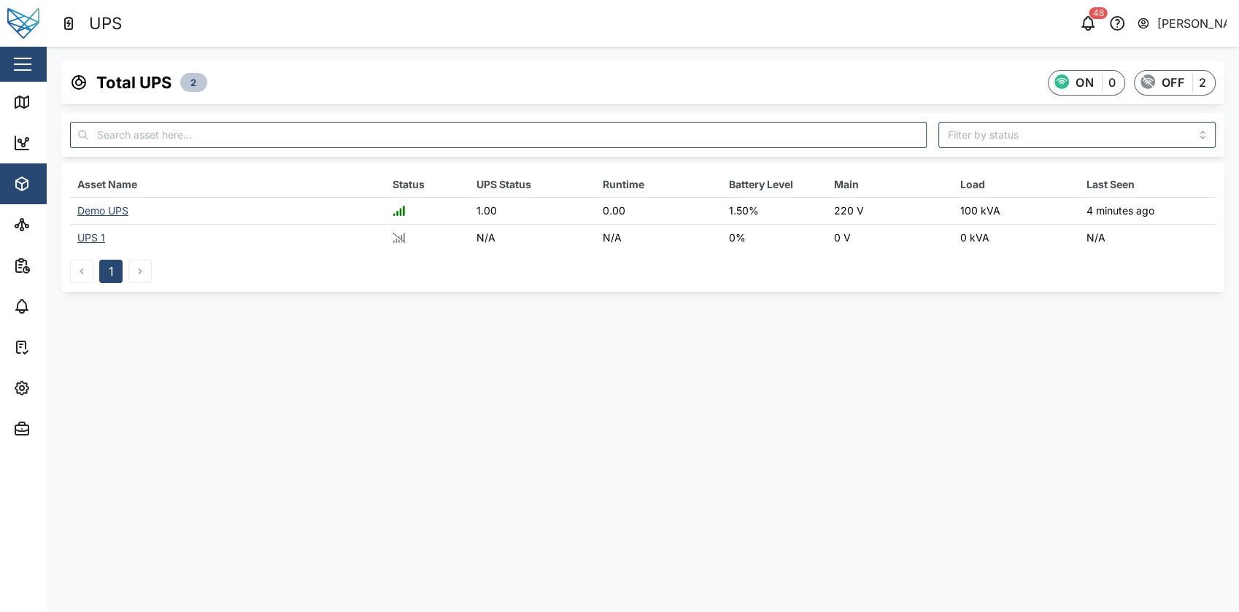
click at [109, 209] on div "Demo UPS" at bounding box center [102, 210] width 51 height 12
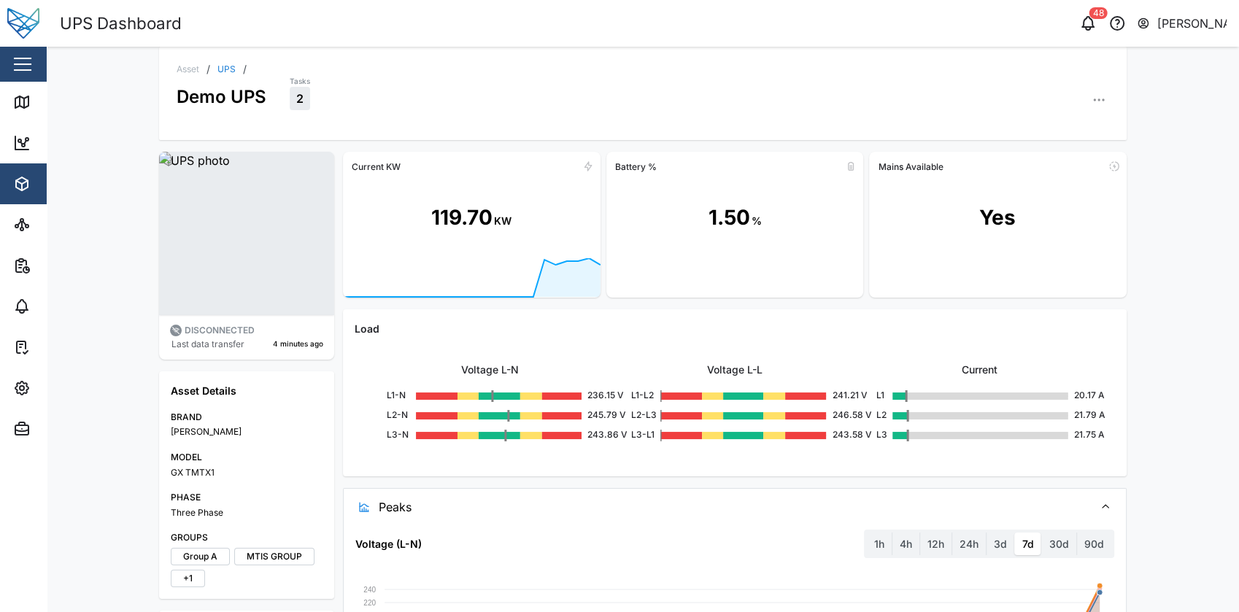
click at [1165, 198] on div "Asset / UPS / Demo UPS Tasks 2 DISCONNECTED Last data transfer 4 minutes ago As…" at bounding box center [643, 330] width 1192 height 566
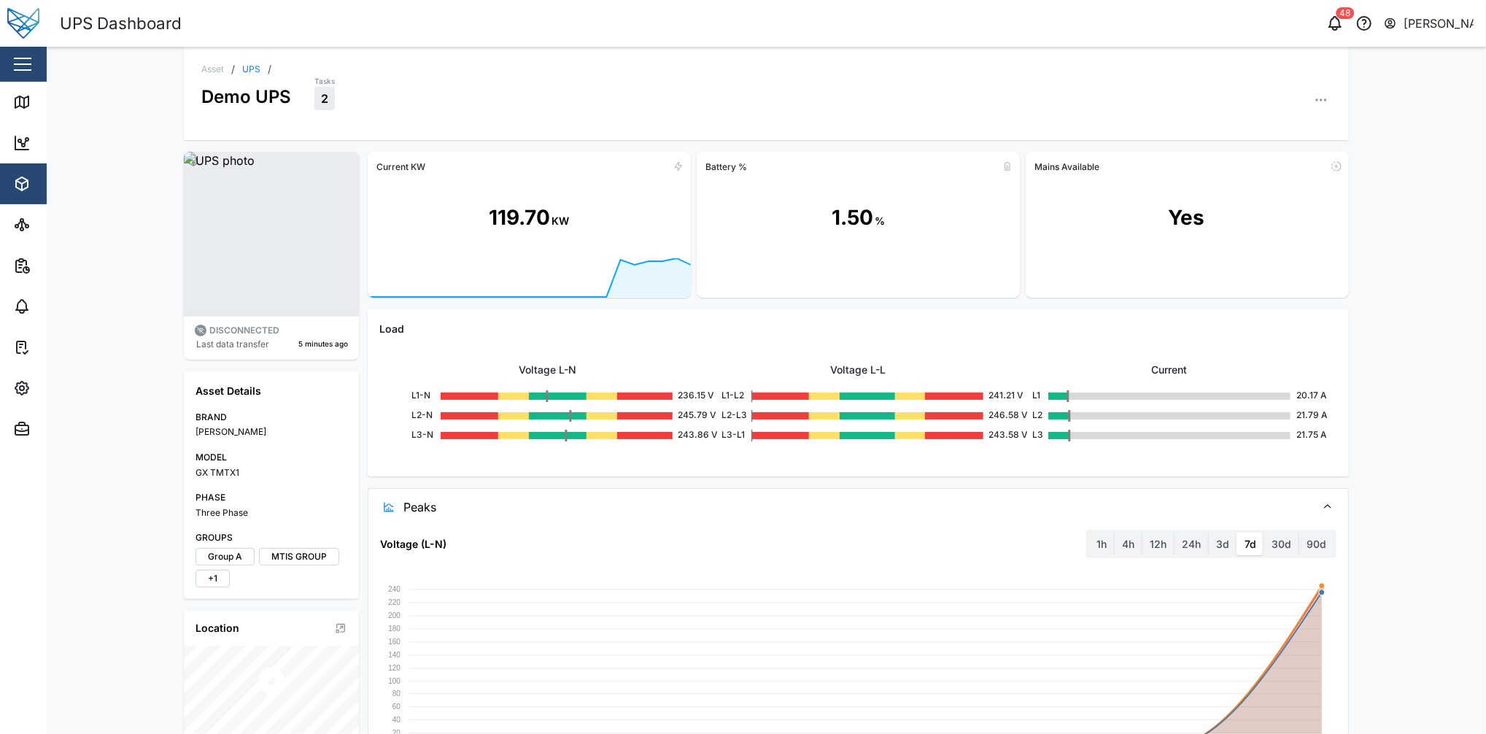
click at [567, 296] on rect at bounding box center [529, 279] width 323 height 42
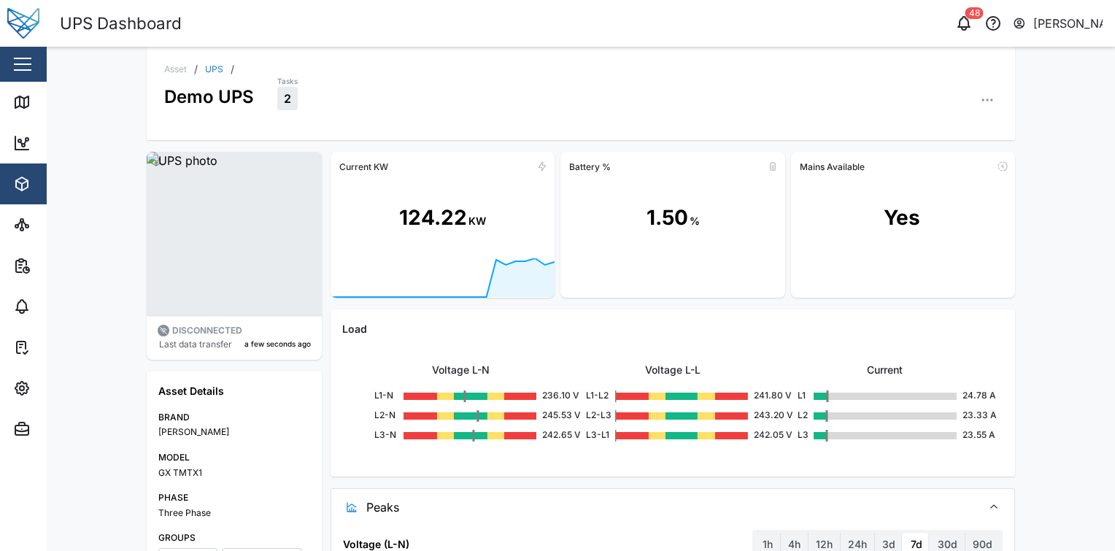
click at [399, 227] on div "124.22" at bounding box center [433, 217] width 68 height 31
click at [210, 66] on link "UPS" at bounding box center [214, 69] width 18 height 9
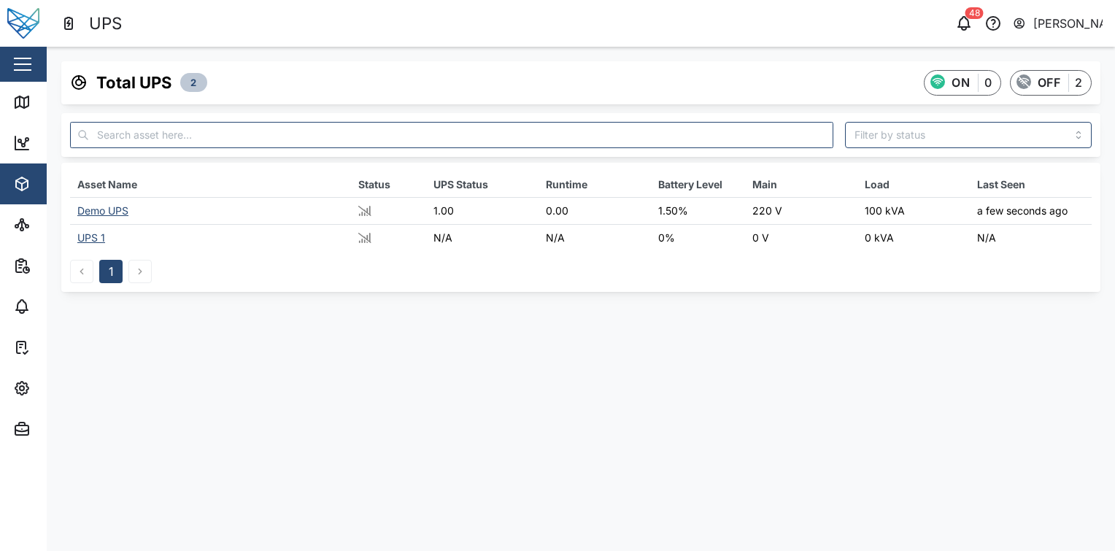
click at [126, 206] on div "Demo UPS" at bounding box center [102, 210] width 51 height 12
click at [123, 211] on div "Demo UPS" at bounding box center [102, 210] width 51 height 12
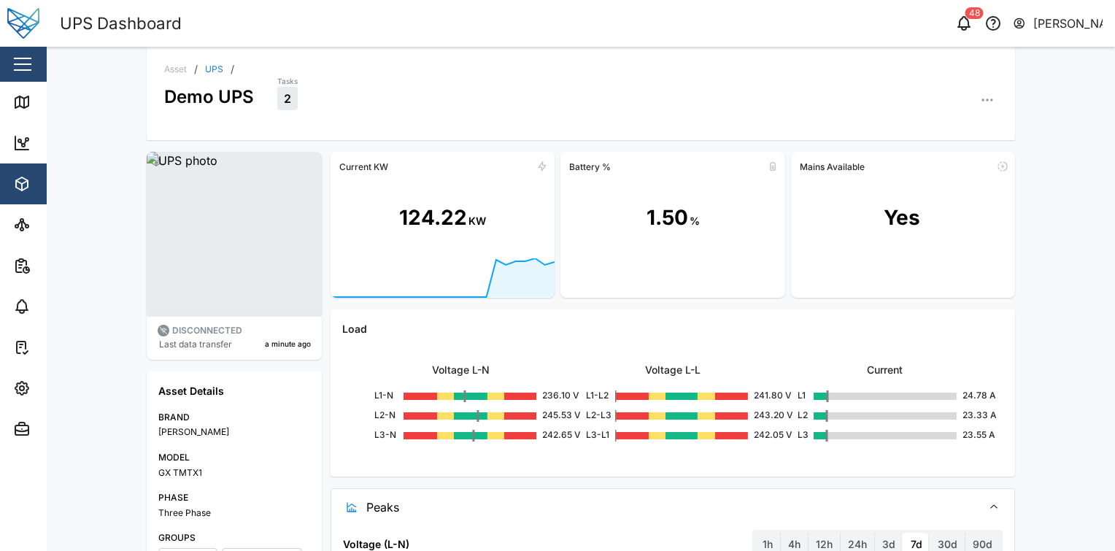
click at [374, 108] on div "Tasks 2" at bounding box center [637, 92] width 720 height 36
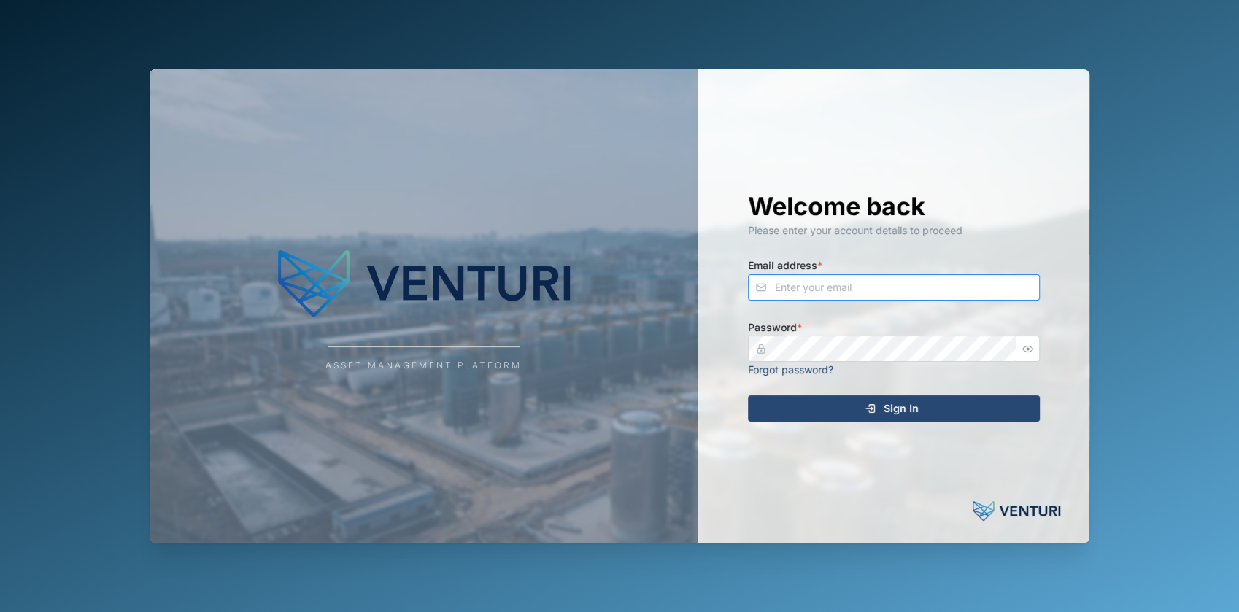
type input "[EMAIL_ADDRESS][DOMAIN_NAME]"
type input "fe-test-admin@venturi.io"
click at [812, 422] on div "Welcome back Please enter your account details to proceed Email address * fe-te…" at bounding box center [894, 306] width 350 height 474
click at [832, 406] on div "Sign In" at bounding box center [891, 408] width 269 height 25
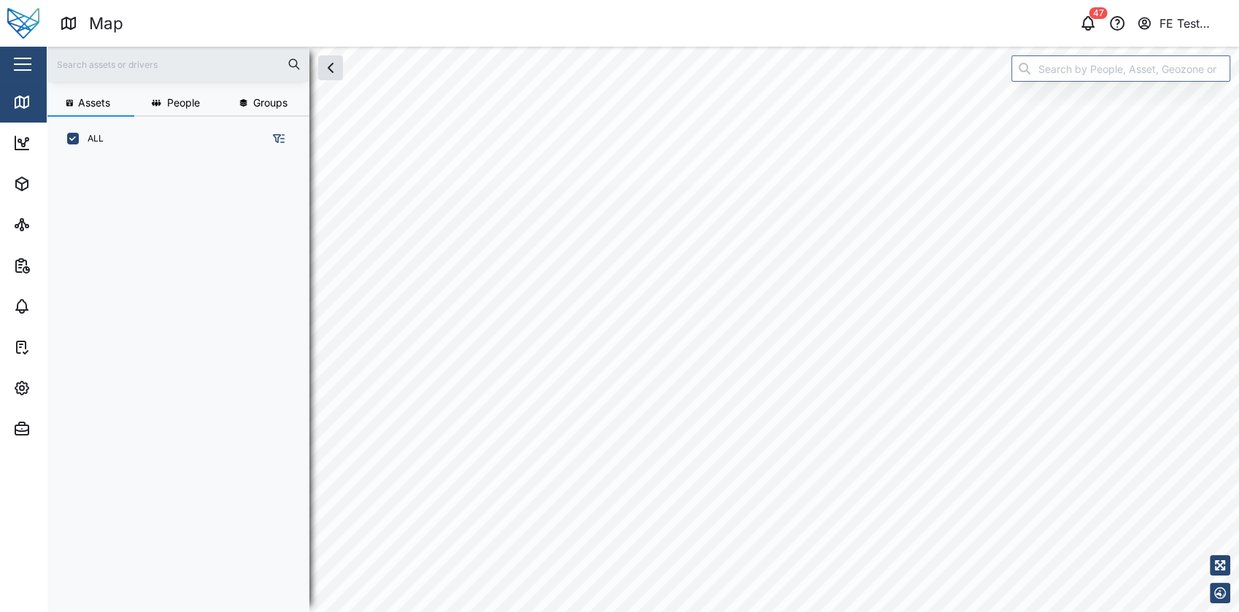
scroll to position [432, 227]
click at [31, 67] on button "button" at bounding box center [22, 64] width 25 height 25
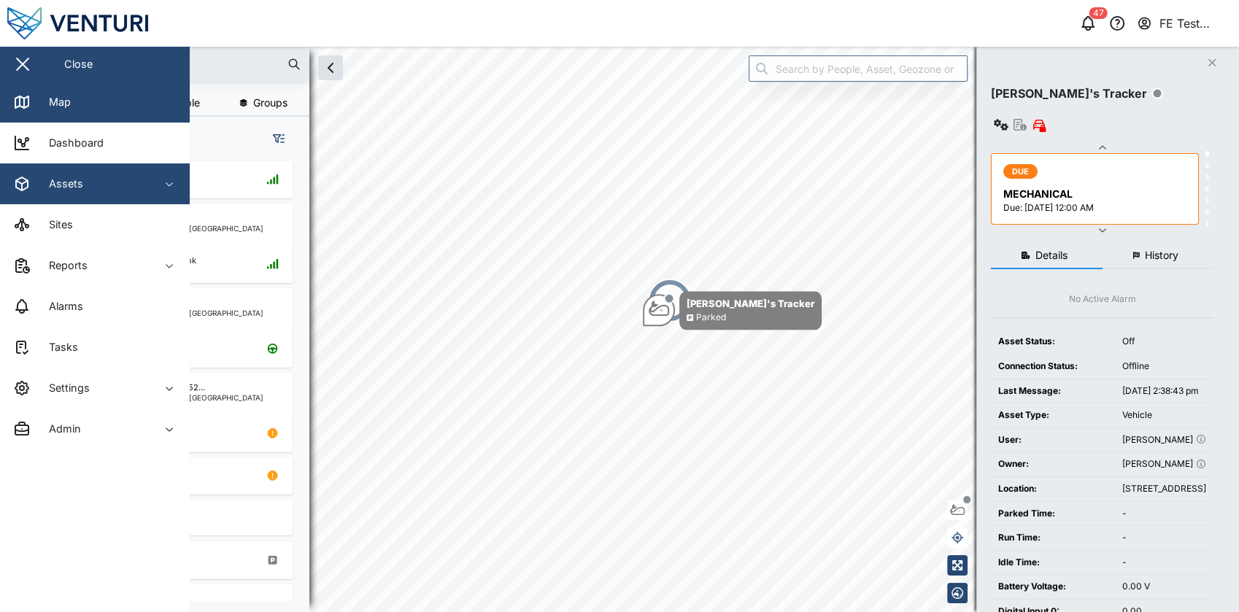
click at [79, 169] on span "Assets" at bounding box center [79, 183] width 133 height 41
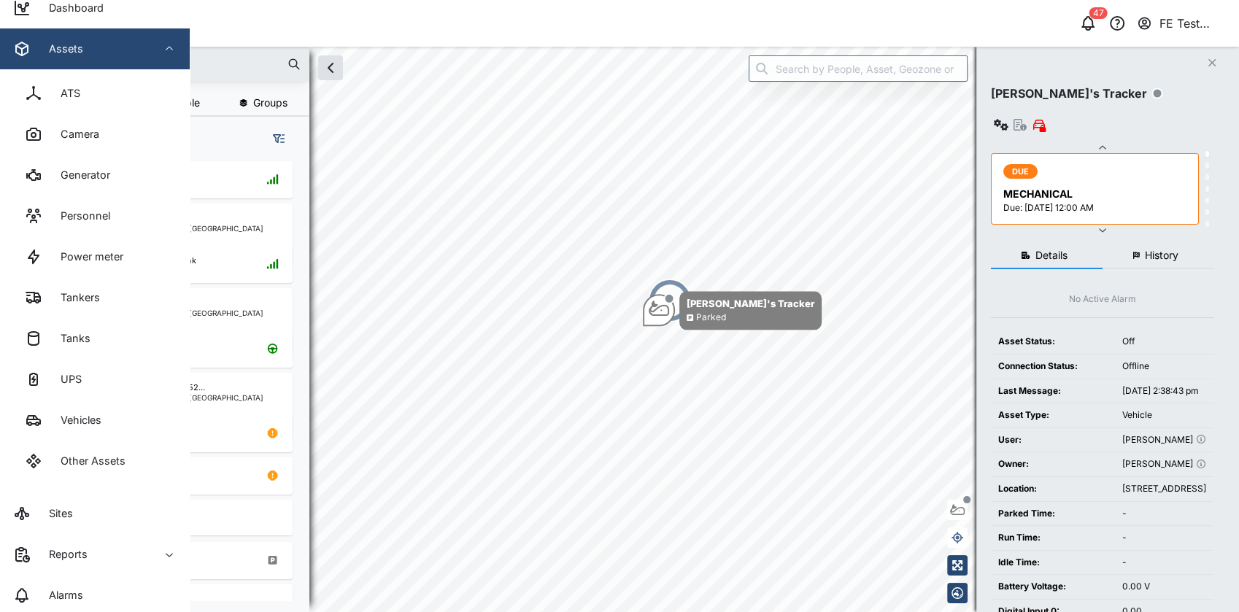
scroll to position [136, 0]
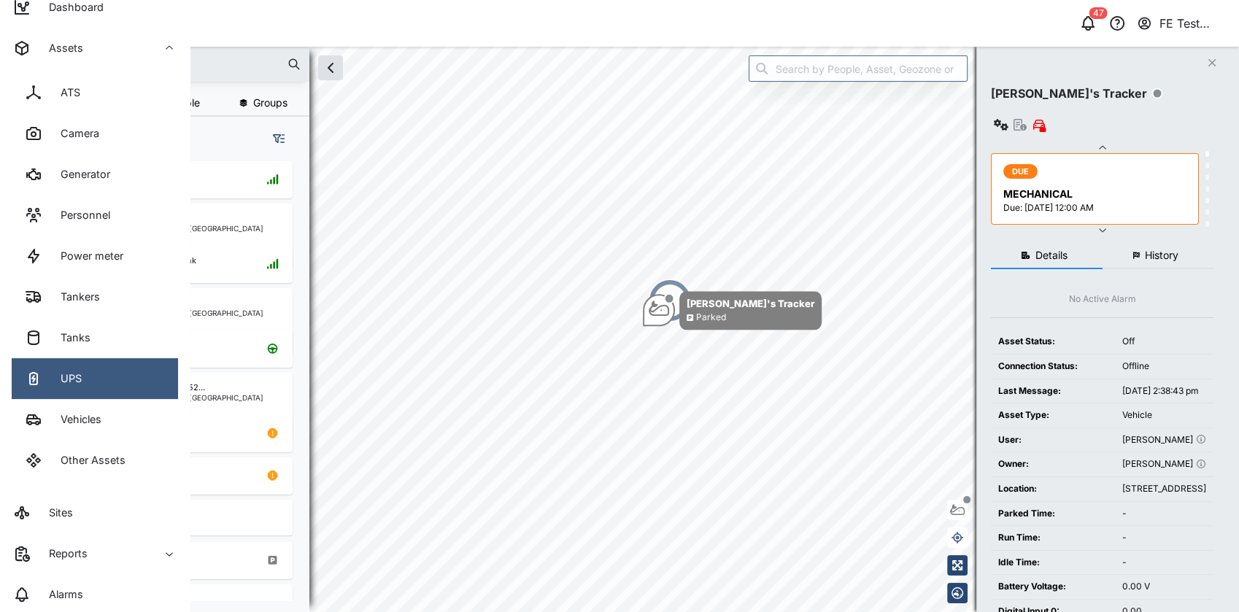
click at [93, 388] on link "UPS" at bounding box center [95, 378] width 166 height 41
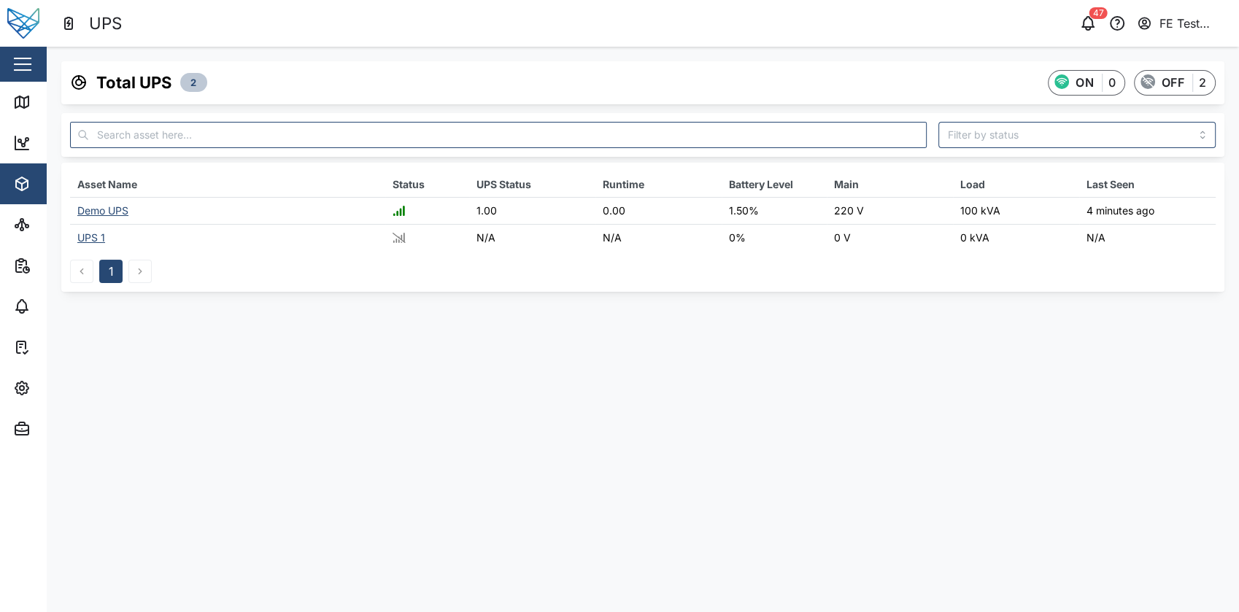
click at [117, 202] on td "Demo UPS" at bounding box center [227, 211] width 315 height 27
click at [117, 204] on div "Demo UPS" at bounding box center [102, 210] width 51 height 12
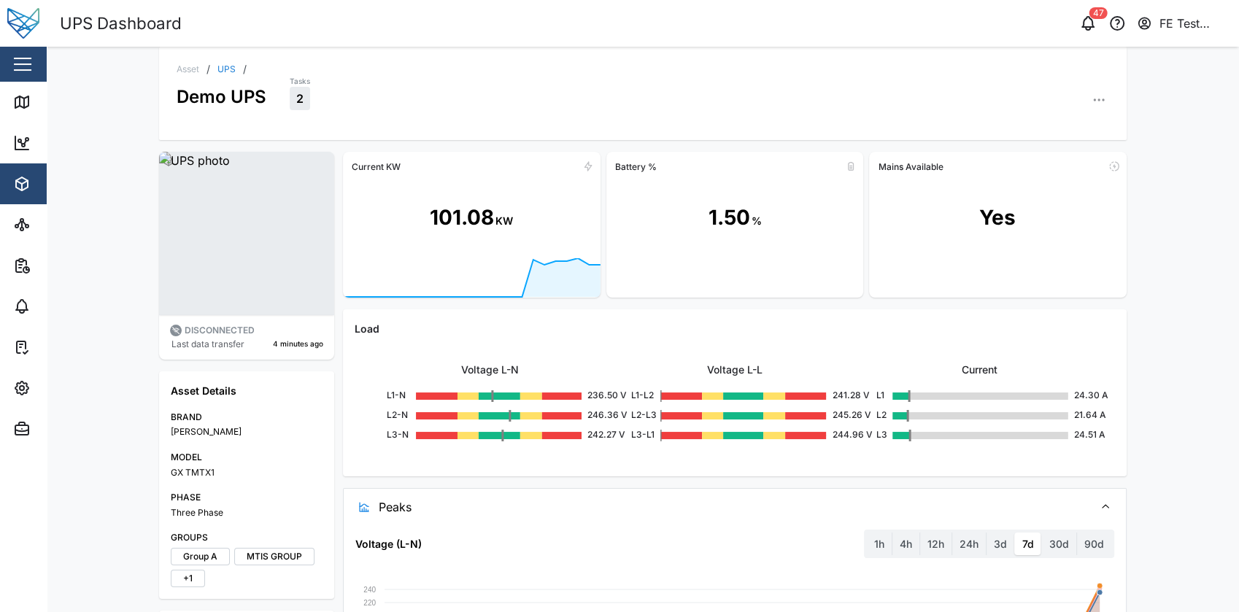
click at [943, 290] on div at bounding box center [998, 278] width 258 height 40
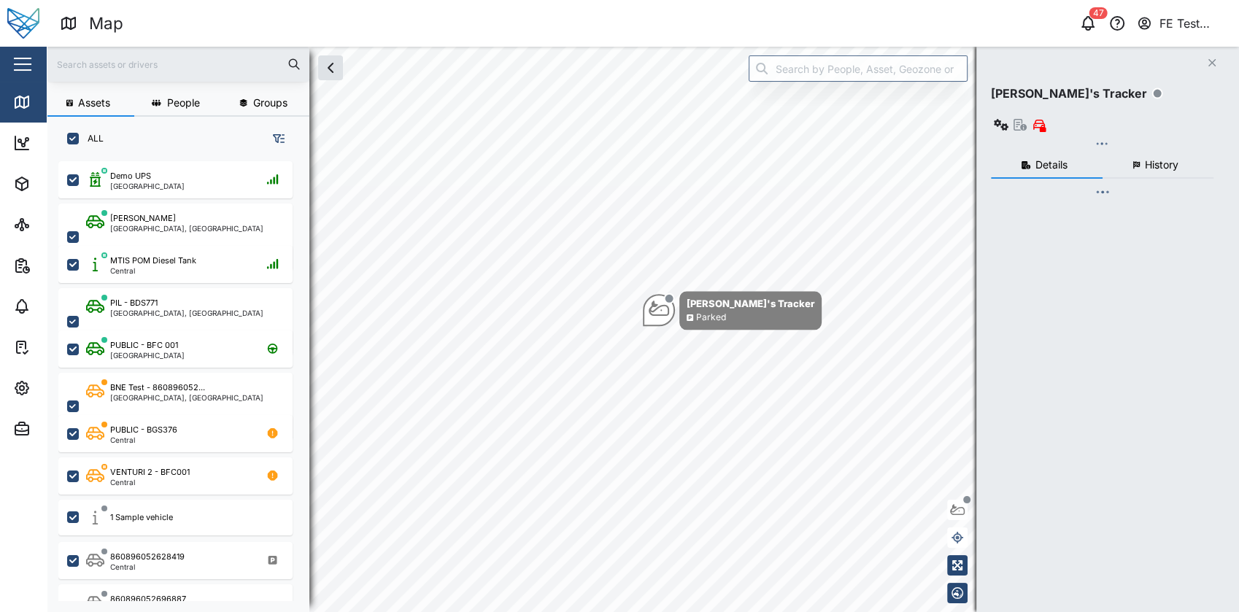
scroll to position [432, 227]
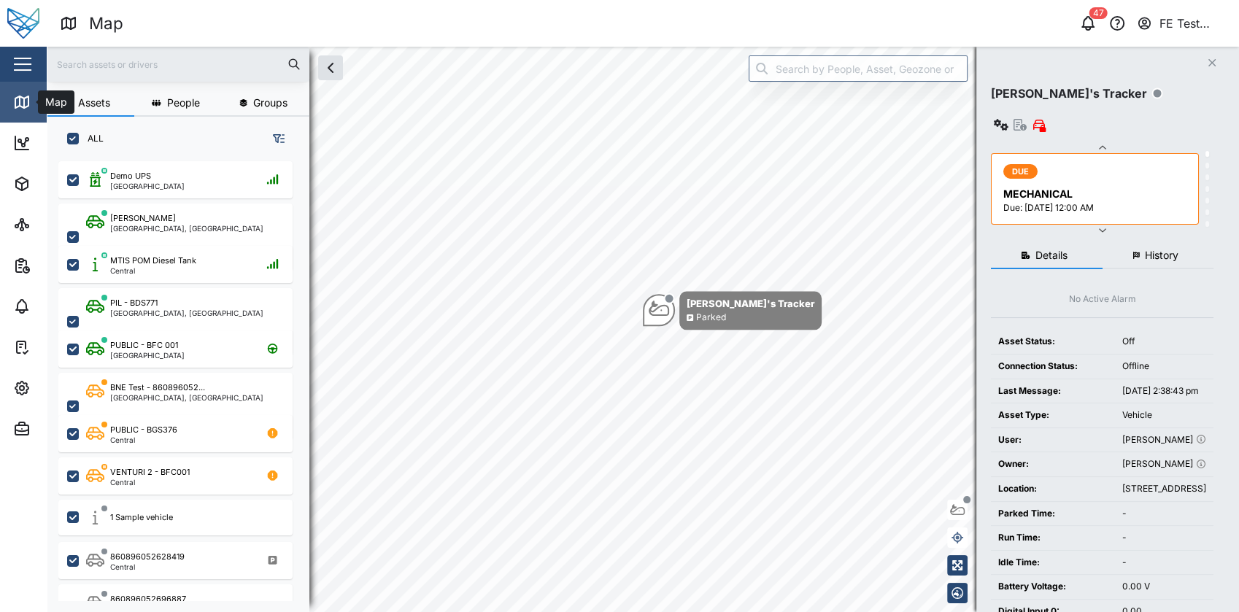
click at [27, 82] on link "Map" at bounding box center [95, 102] width 190 height 41
click at [33, 71] on button "button" at bounding box center [22, 64] width 25 height 25
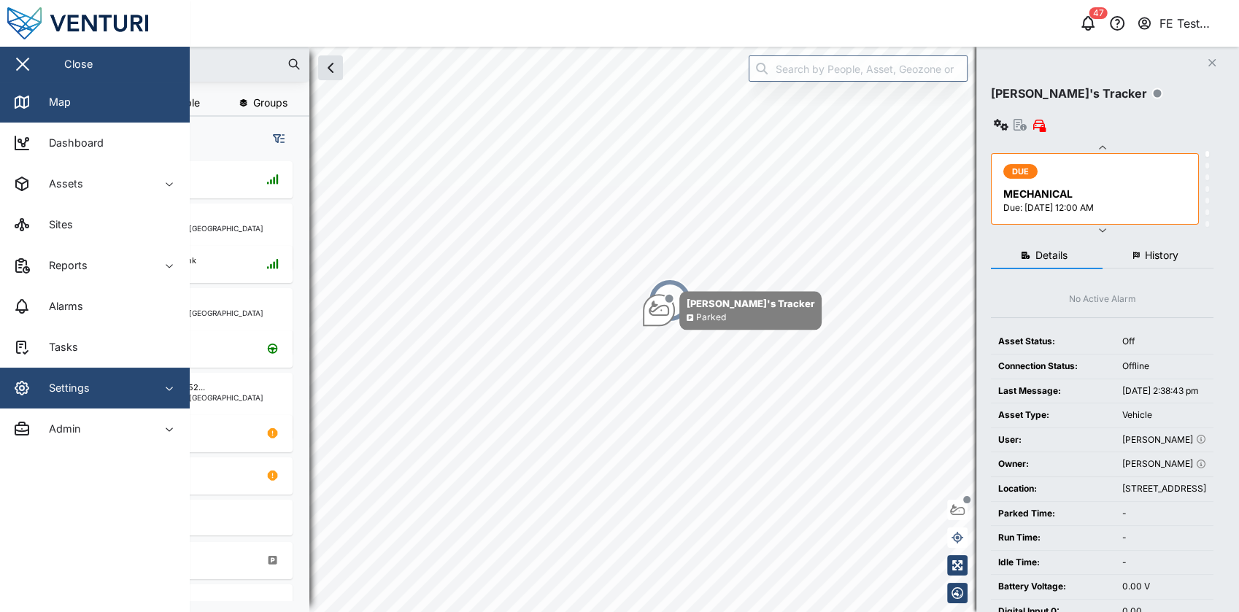
click at [93, 379] on span "Settings" at bounding box center [79, 388] width 133 height 41
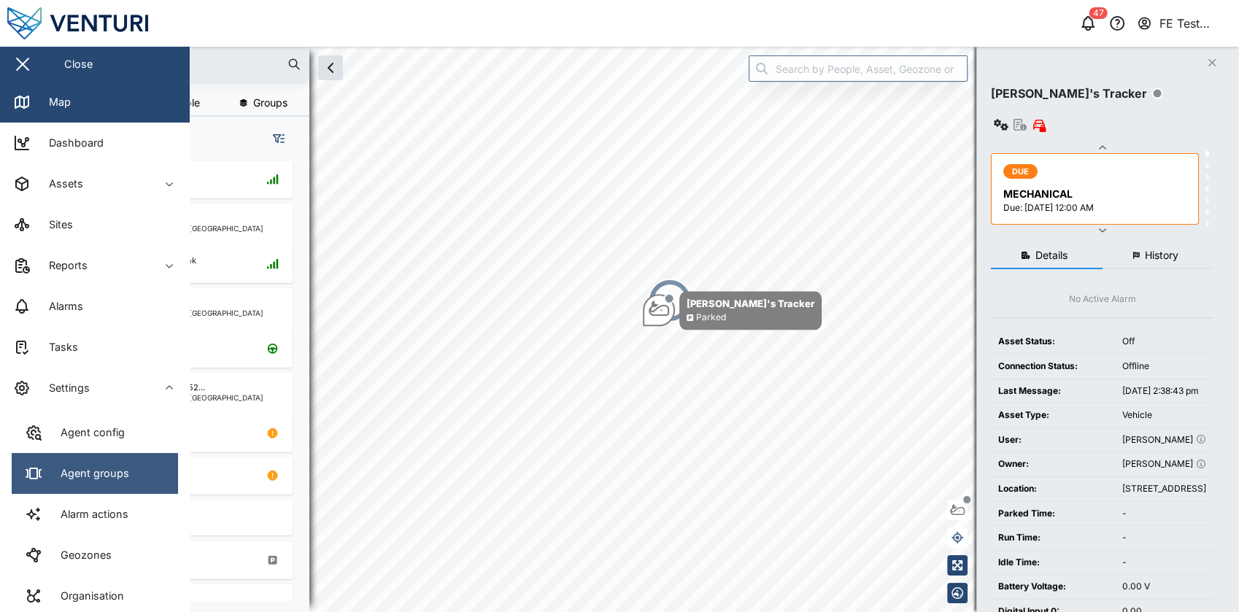
drag, startPoint x: 104, startPoint y: 371, endPoint x: 93, endPoint y: 468, distance: 98.3
click at [93, 204] on div "Settings Agent config Agent groups Alarm actions Geozones Organisation Sites Us…" at bounding box center [95, 183] width 190 height 41
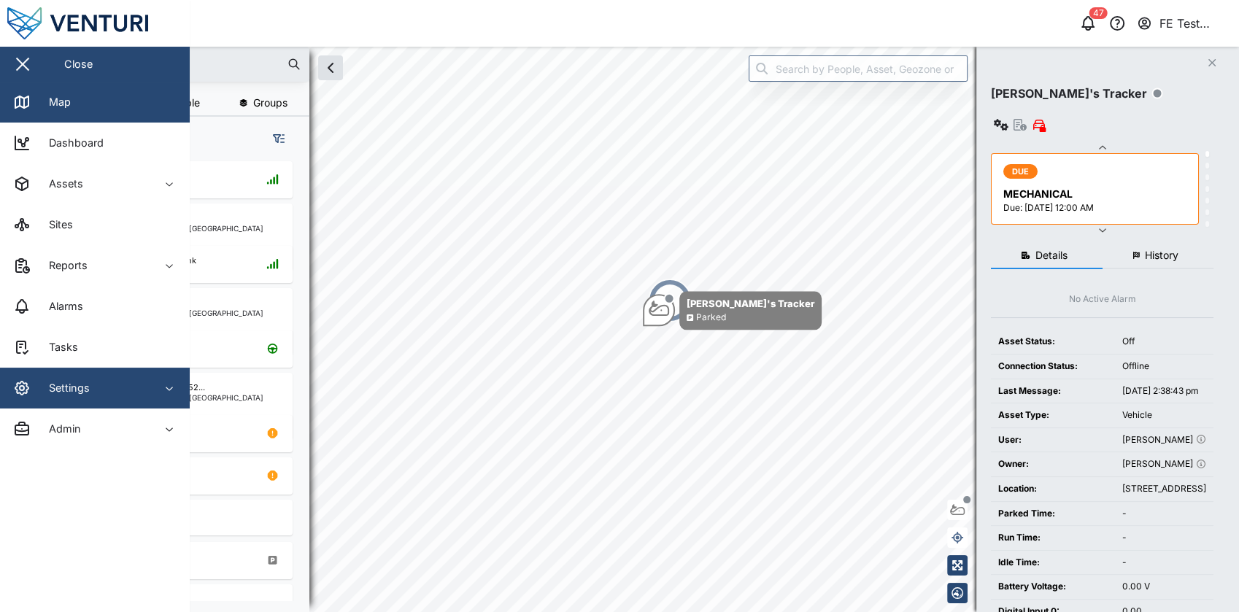
click at [100, 378] on span "Settings" at bounding box center [79, 388] width 133 height 41
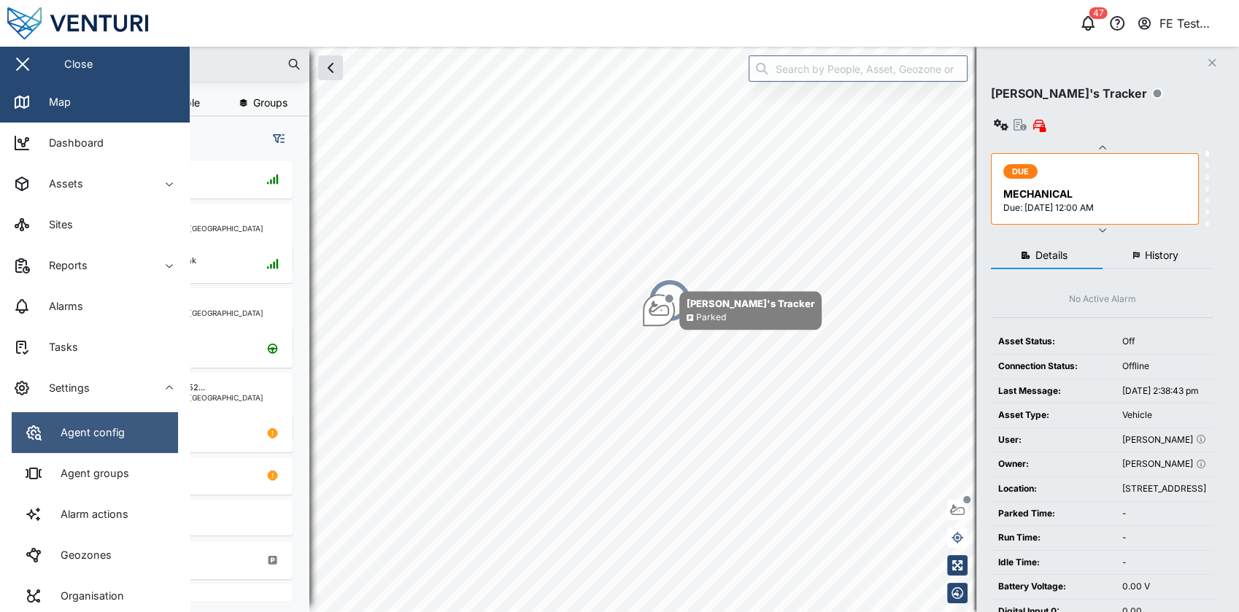
click at [104, 420] on link "Agent config" at bounding box center [95, 432] width 166 height 41
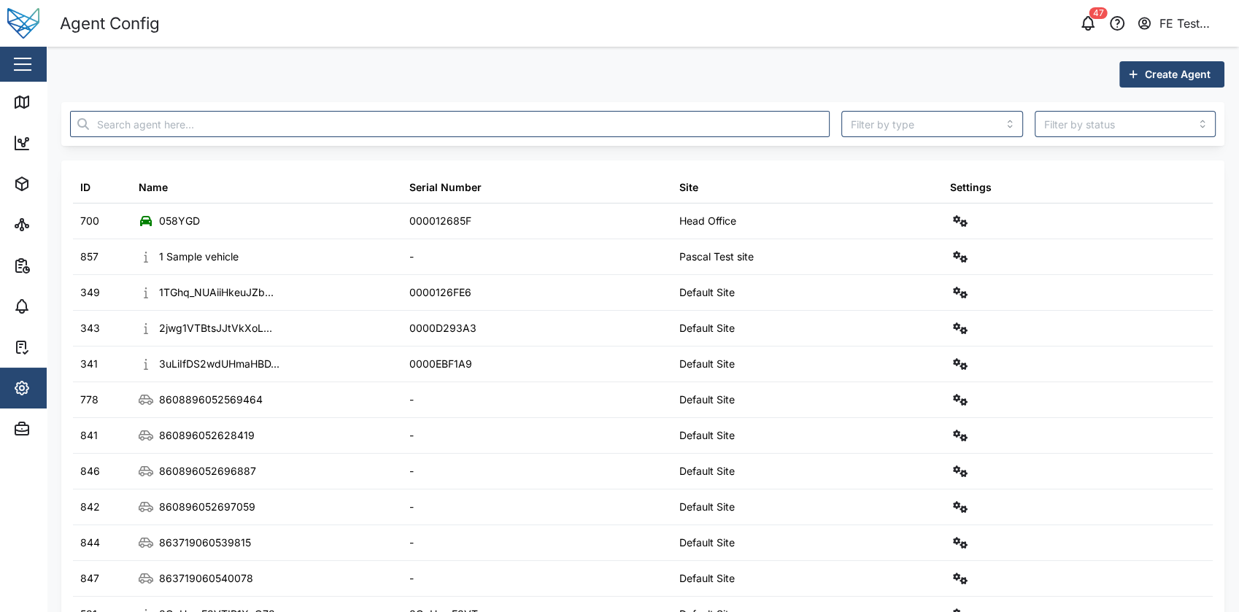
click at [1156, 72] on span "Create Agent" at bounding box center [1178, 74] width 66 height 25
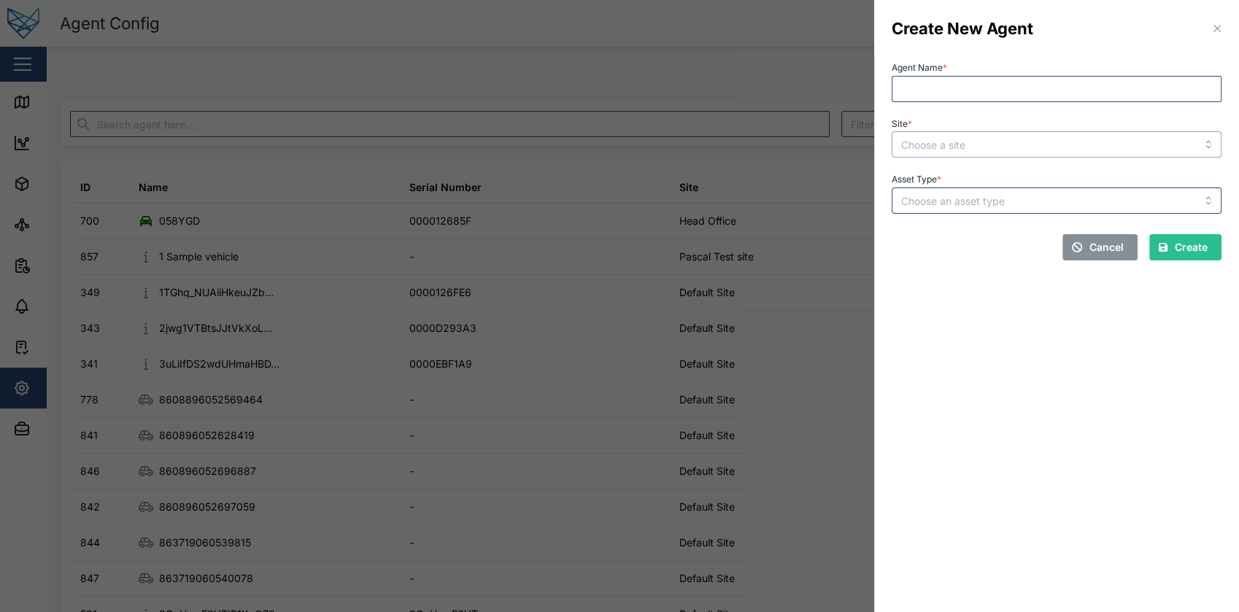
click at [1041, 144] on input "Site *" at bounding box center [1057, 144] width 330 height 26
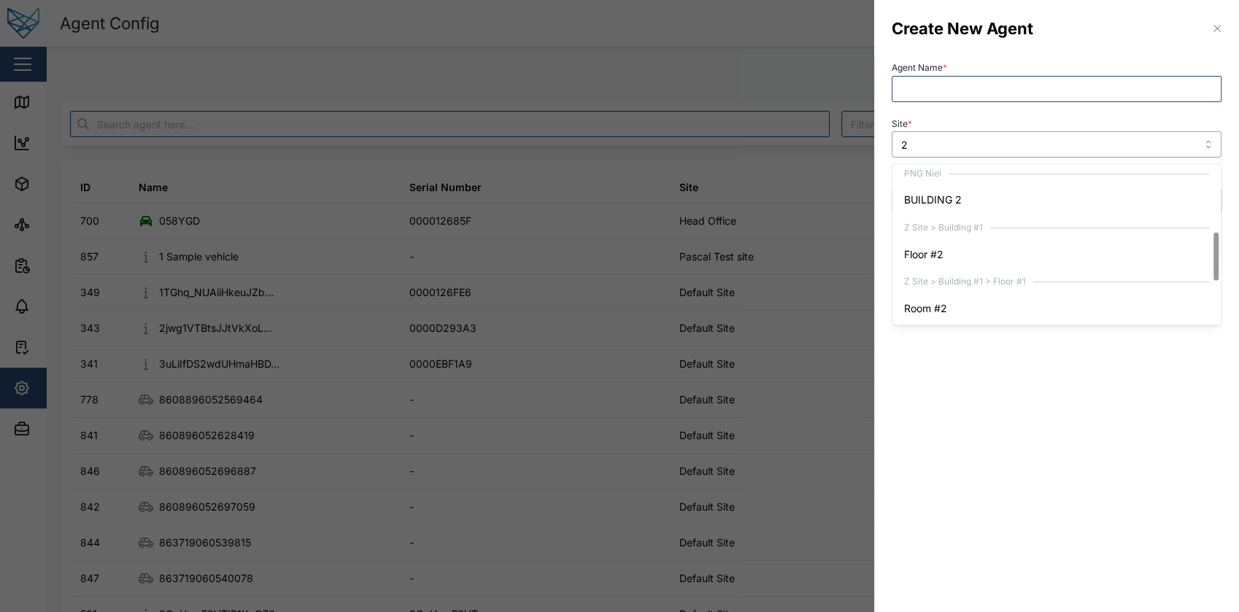
scroll to position [218, 0]
type input "2asd"
type input "julz"
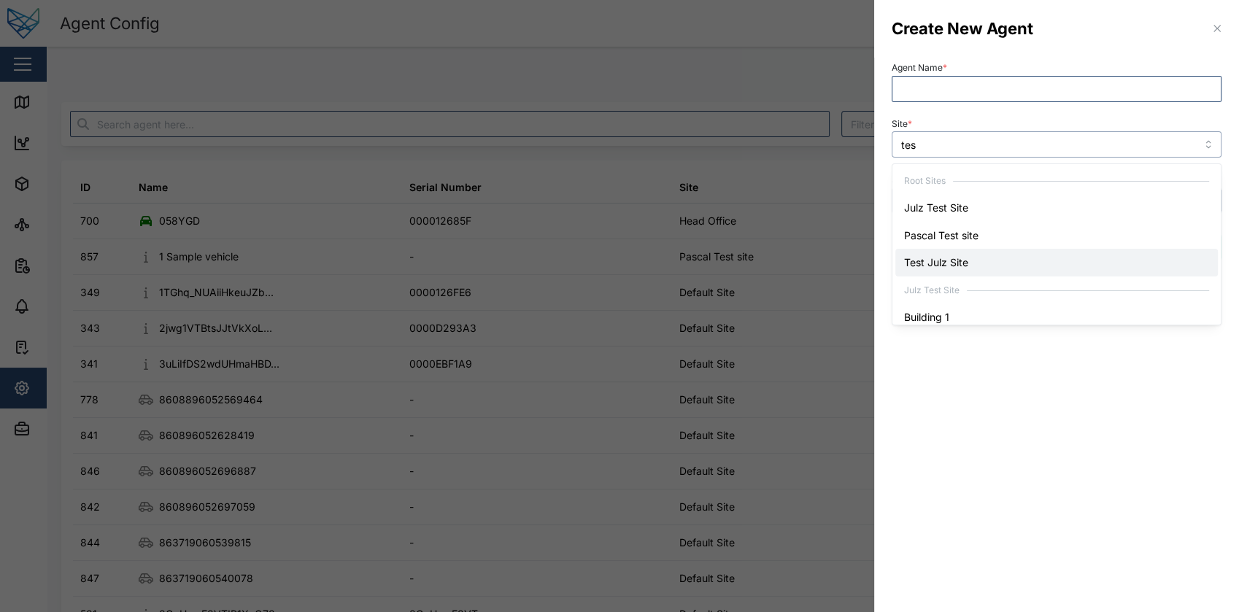
type input "test"
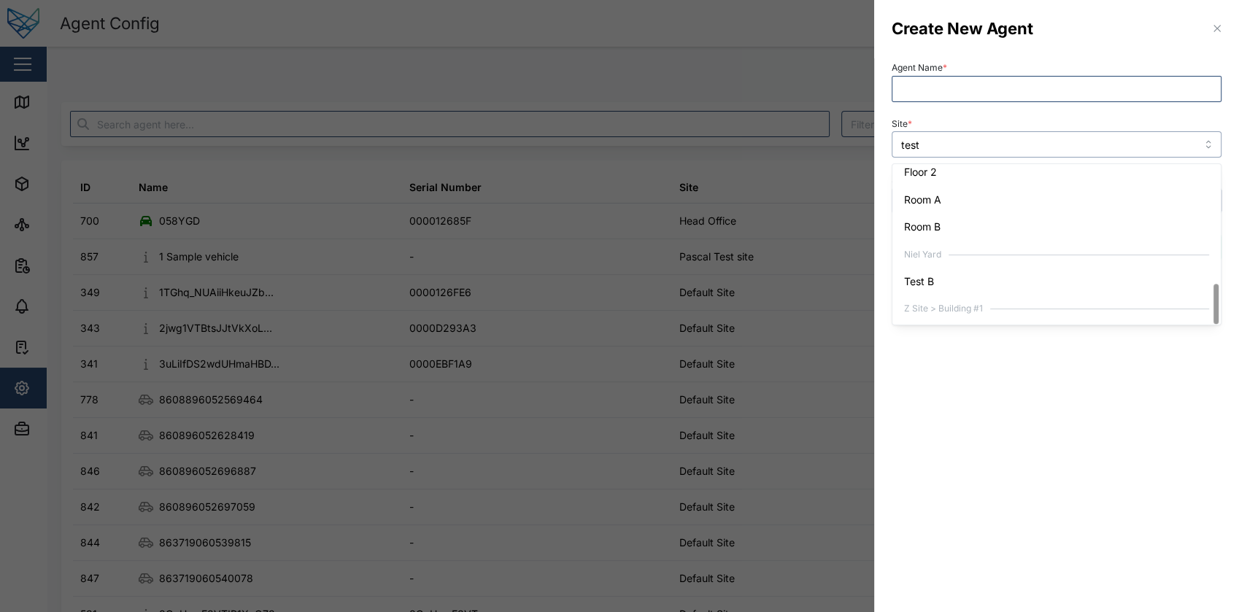
scroll to position [473, 0]
